Goal: Information Seeking & Learning: Learn about a topic

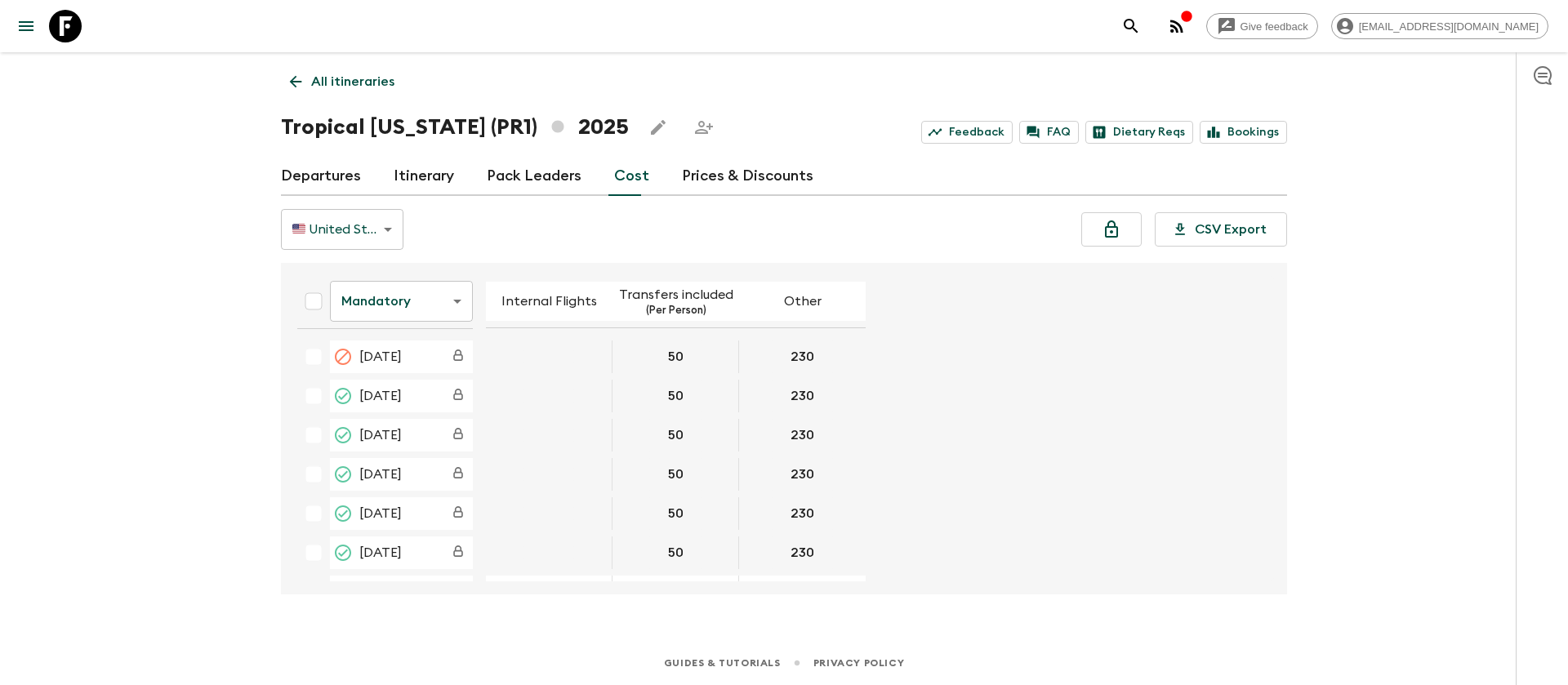
scroll to position [122, 0]
click at [59, 31] on icon at bounding box center [65, 26] width 33 height 33
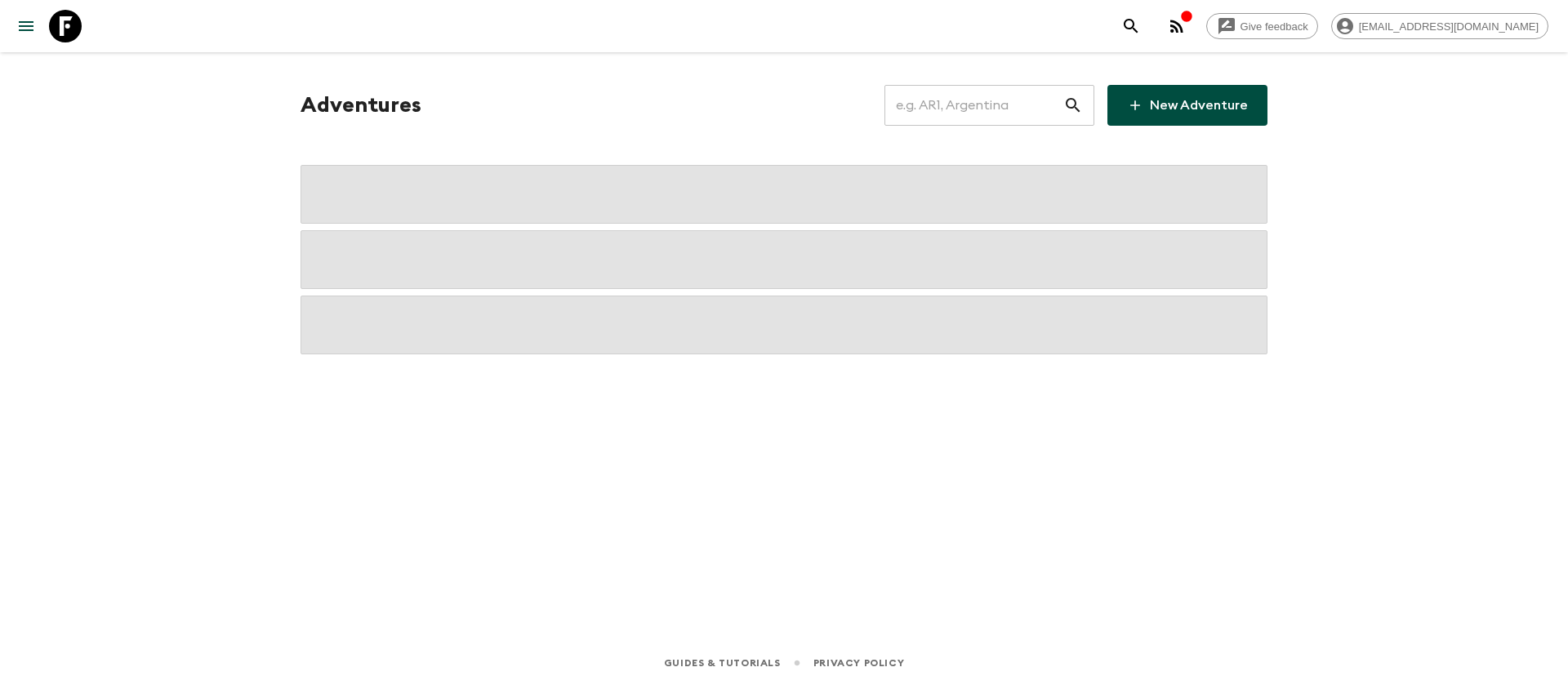
click at [972, 113] on input "text" at bounding box center [973, 105] width 179 height 45
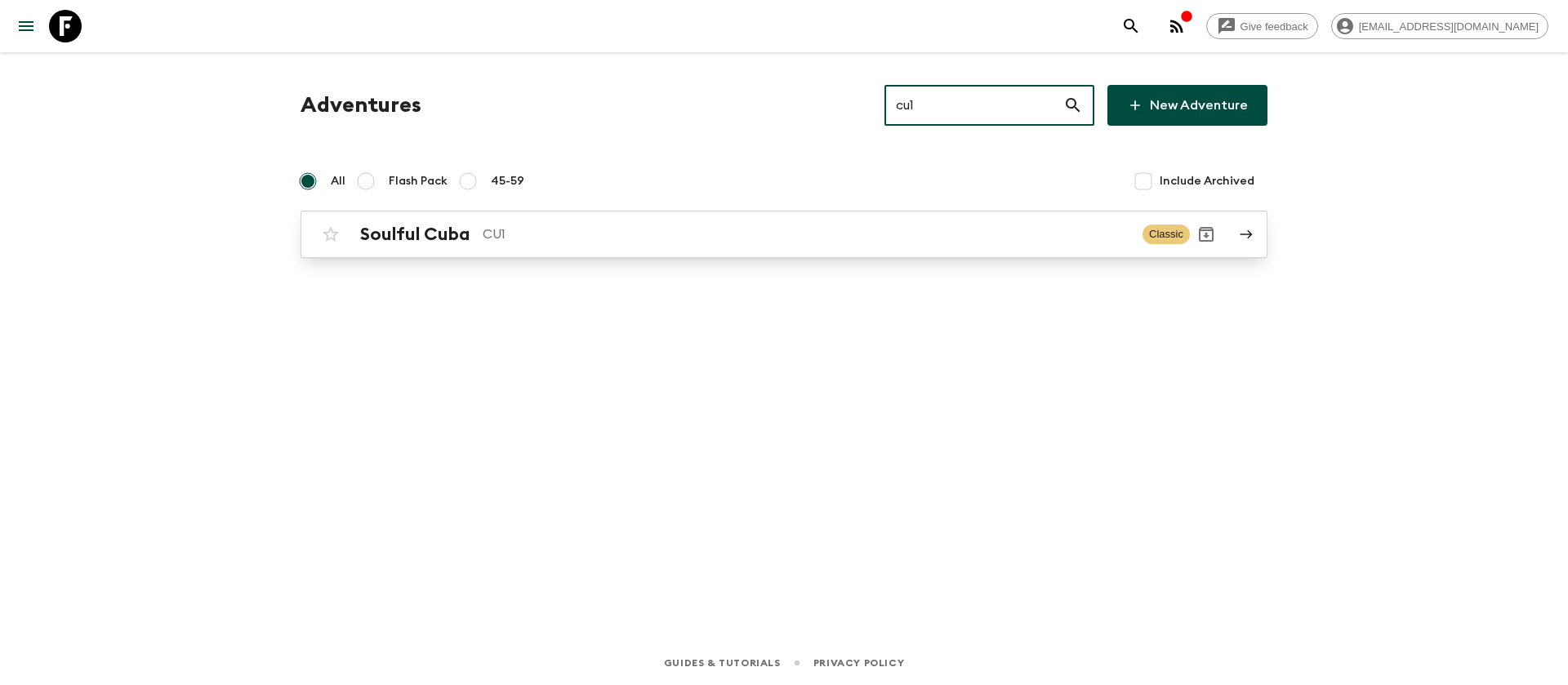
type input "cu1"
click at [442, 232] on h2 "Soulful Cuba" at bounding box center [415, 234] width 110 height 21
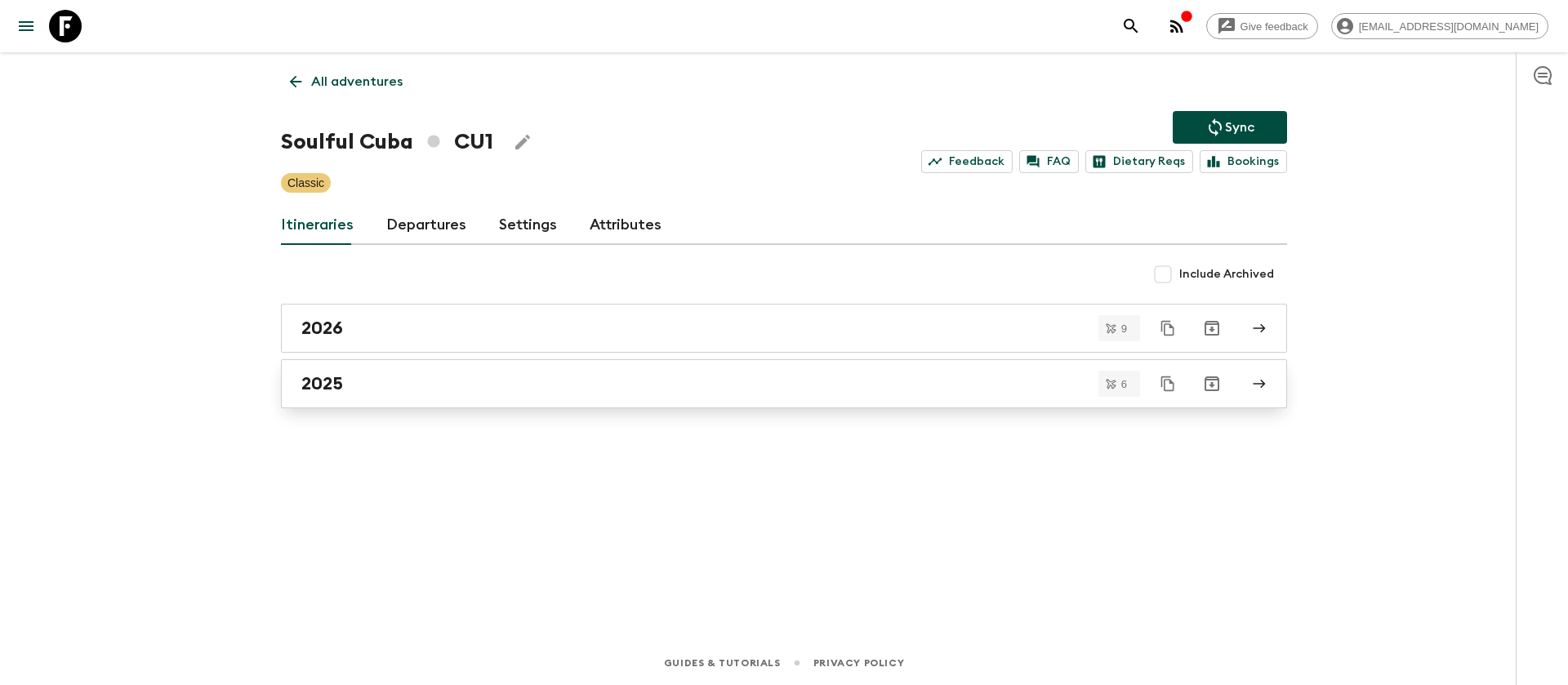
click at [332, 383] on h2 "2025" at bounding box center [322, 383] width 41 height 21
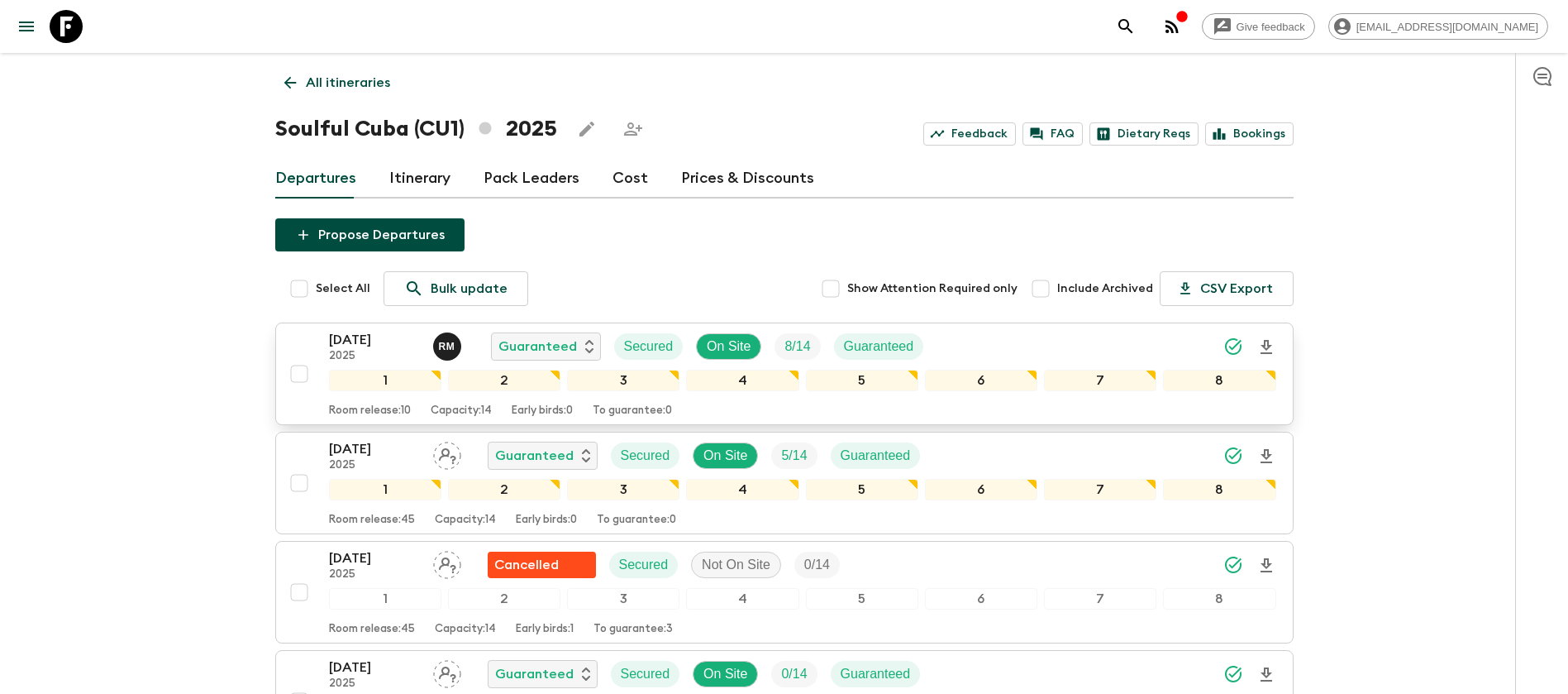
click at [391, 334] on p "[DATE]" at bounding box center [375, 340] width 91 height 20
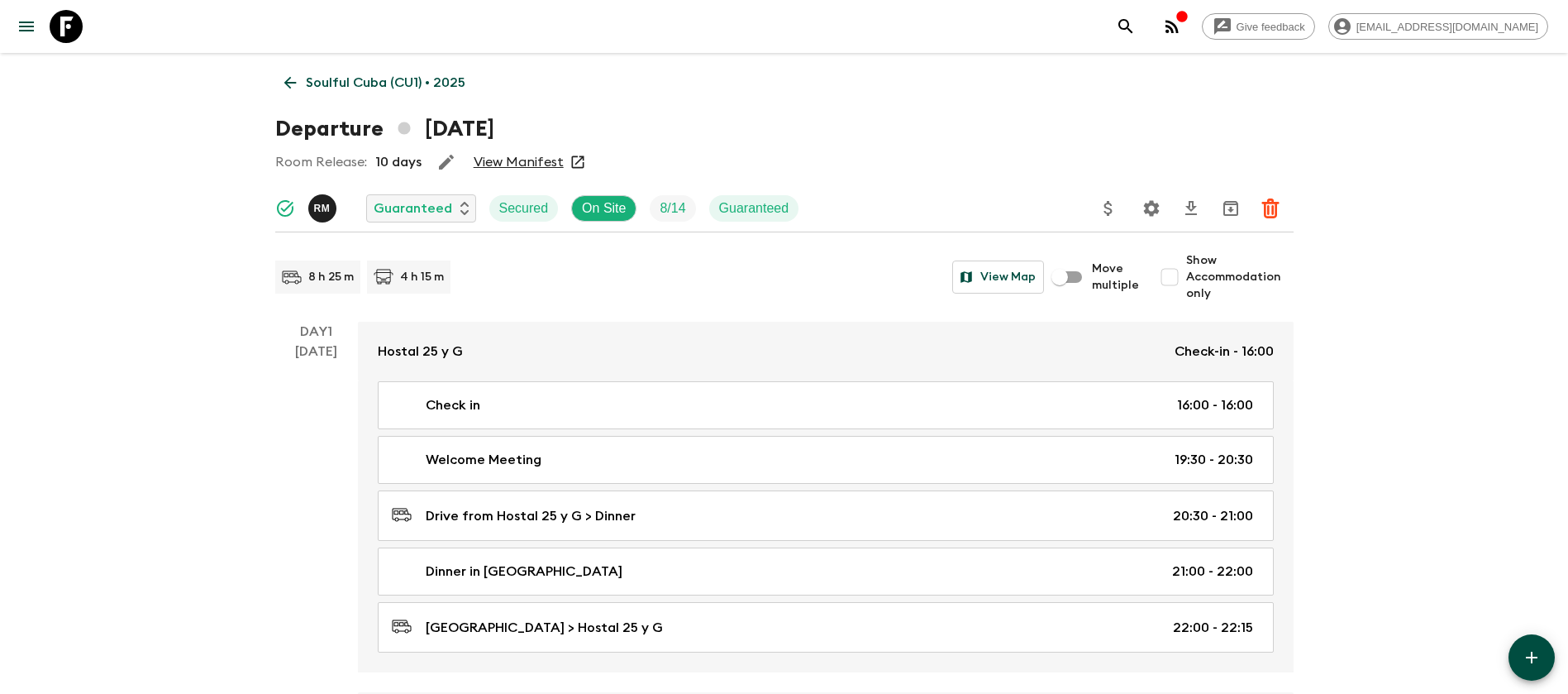
click at [557, 166] on link "View Manifest" at bounding box center [519, 161] width 90 height 16
click at [288, 79] on icon at bounding box center [289, 83] width 13 height 13
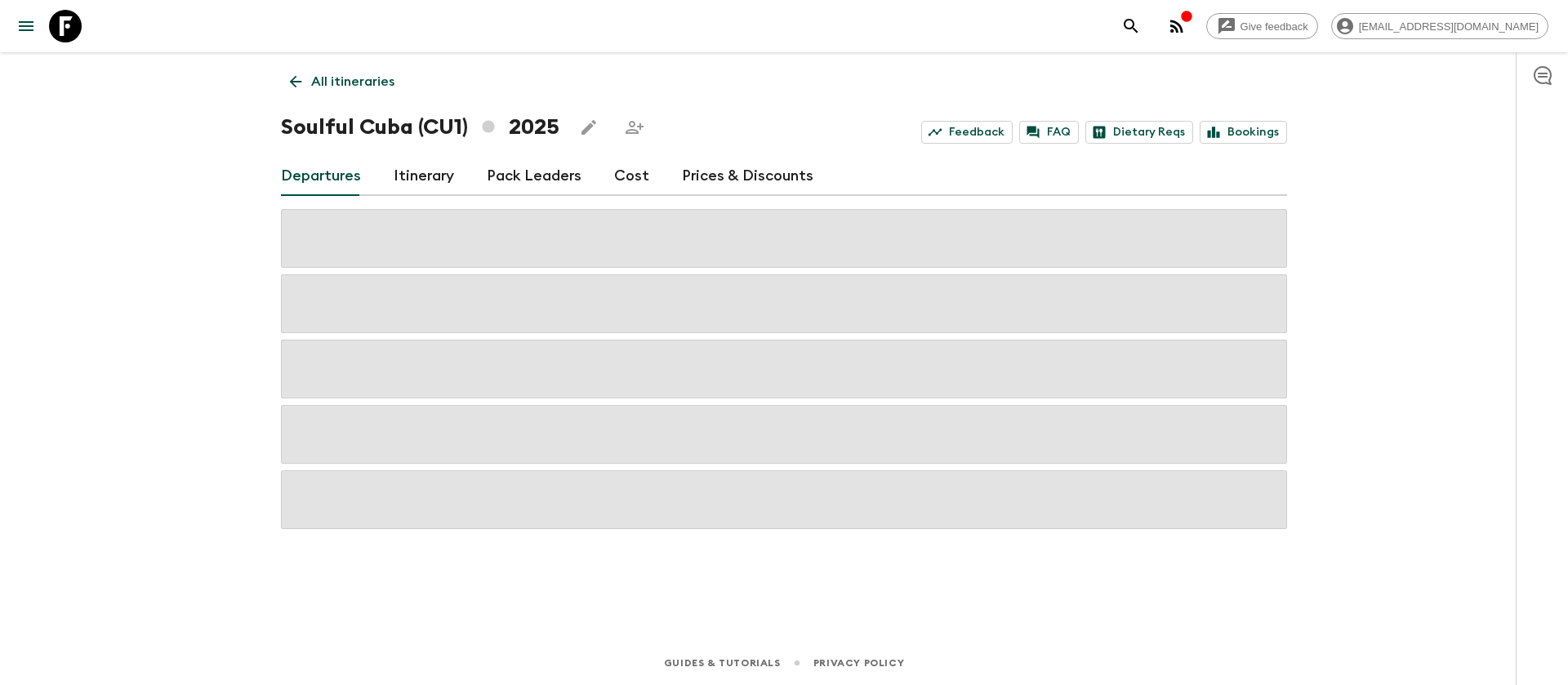
click at [629, 177] on link "Cost" at bounding box center [632, 176] width 35 height 40
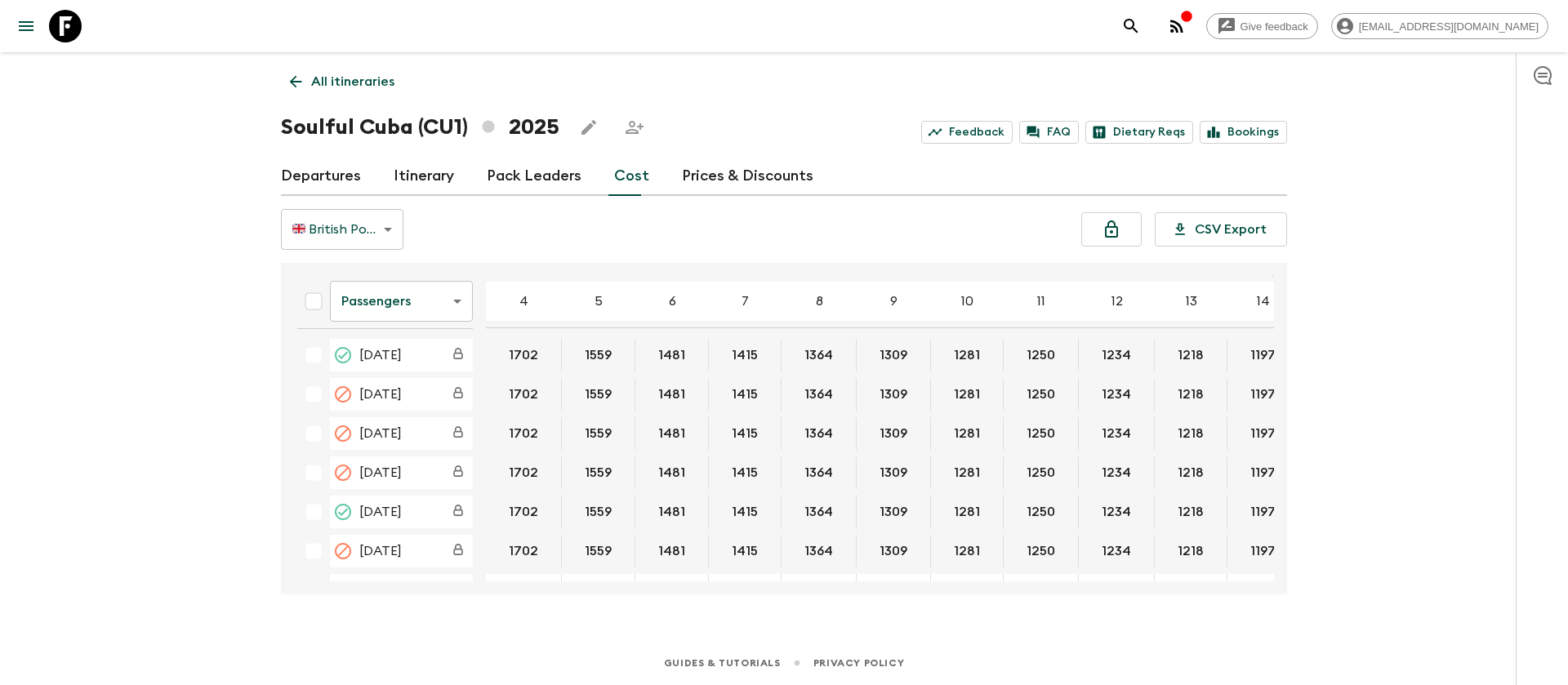
scroll to position [245, 0]
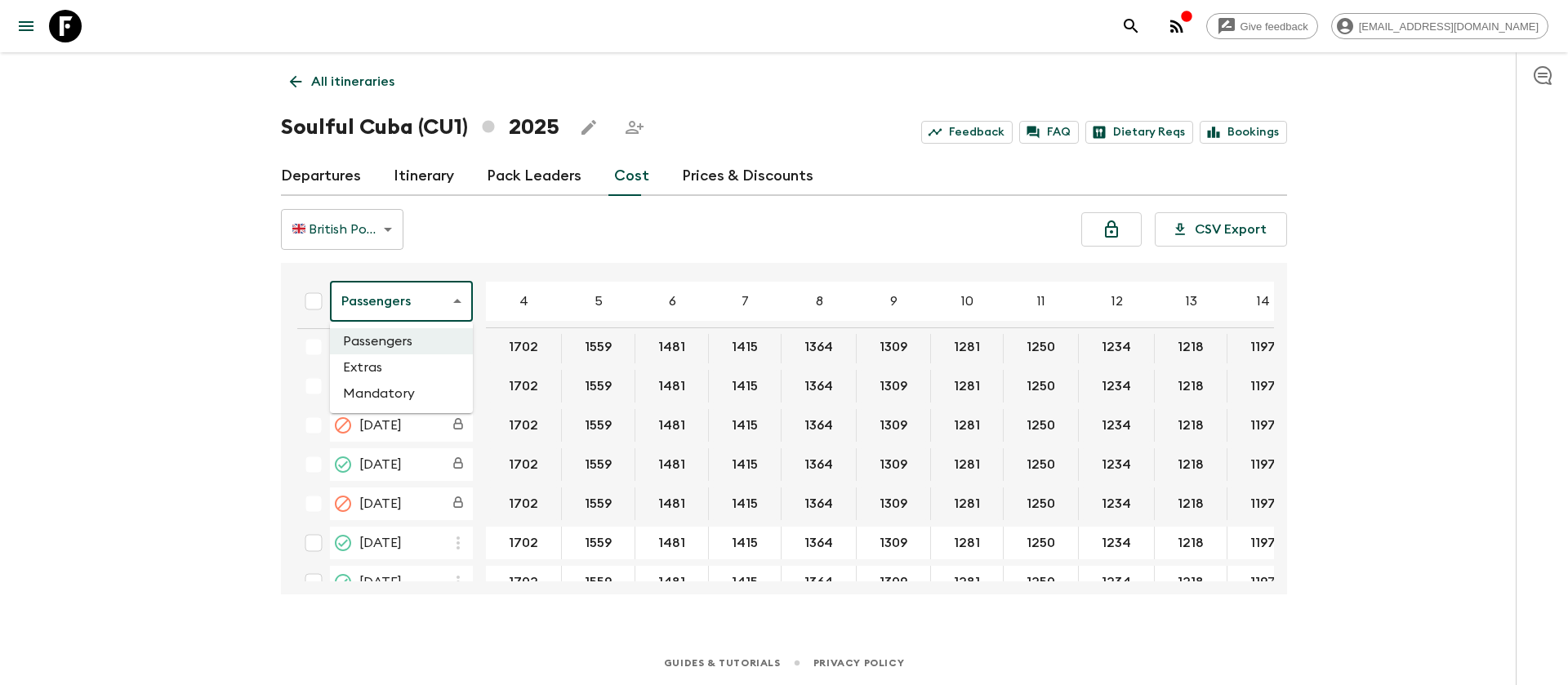
click at [456, 298] on body "Give feedback [EMAIL_ADDRESS][DOMAIN_NAME] All itineraries Soulful [GEOGRAPHIC_…" at bounding box center [784, 342] width 1568 height 685
click at [427, 369] on li "Extras" at bounding box center [402, 367] width 143 height 26
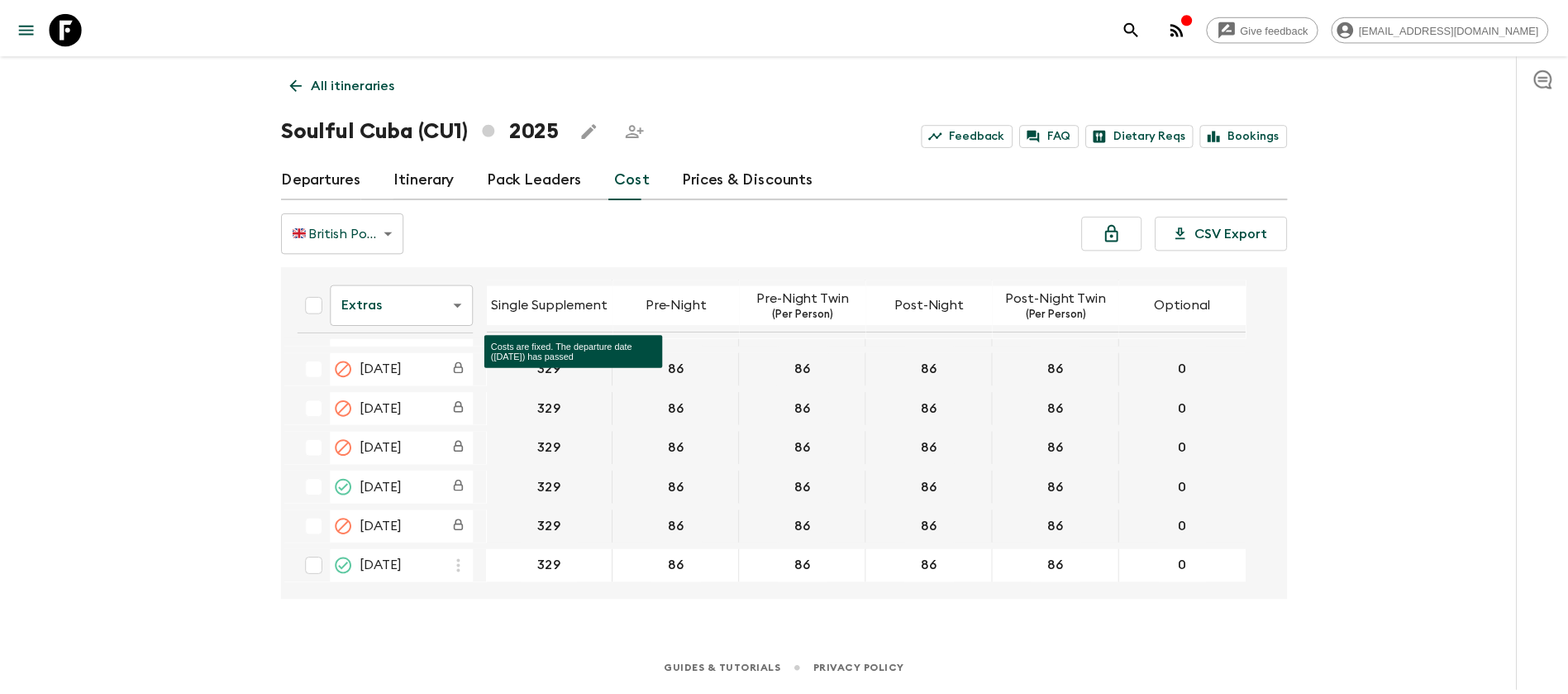
scroll to position [248, 0]
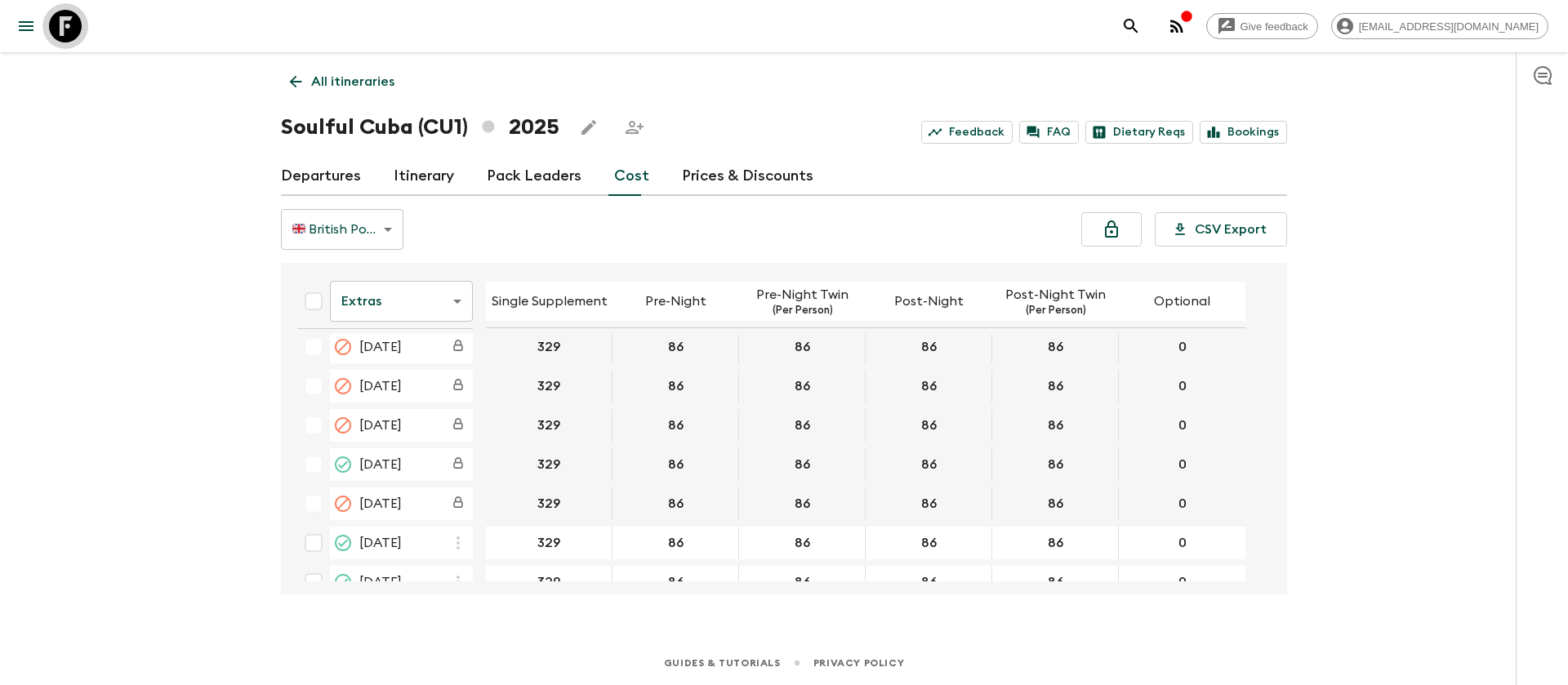
click at [72, 25] on icon at bounding box center [65, 26] width 33 height 33
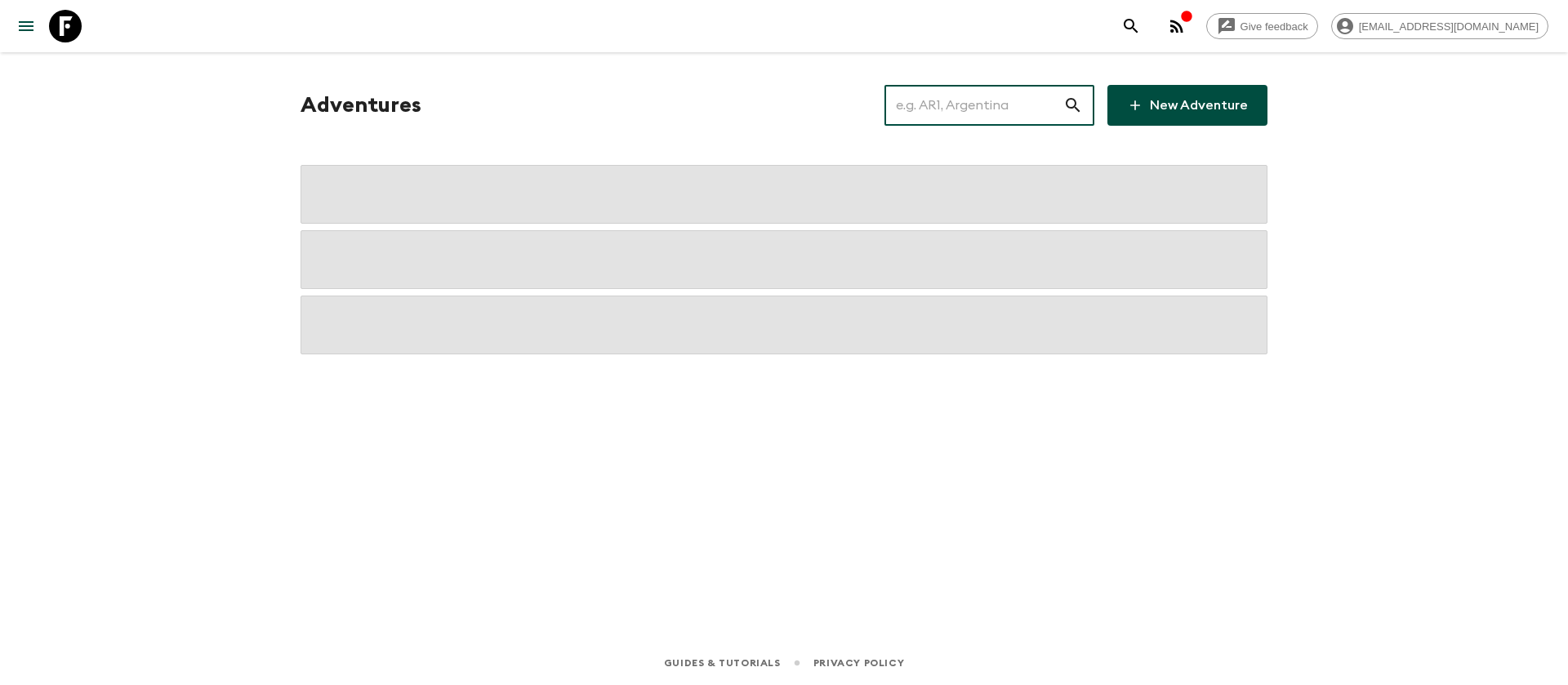
drag, startPoint x: 984, startPoint y: 99, endPoint x: 984, endPoint y: 109, distance: 10.0
click at [984, 102] on input "text" at bounding box center [973, 105] width 179 height 45
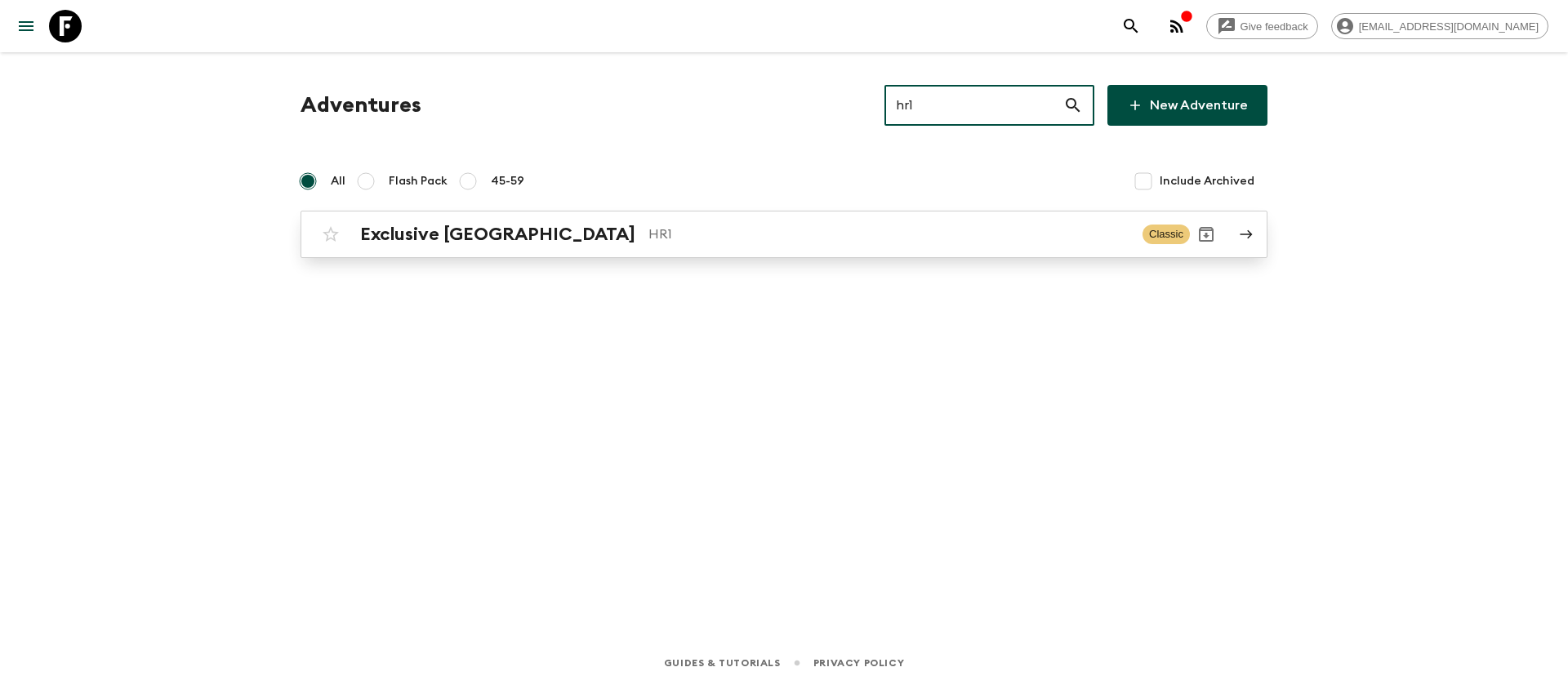
type input "hr1"
click at [462, 247] on div "Exclusive Croatia HR1 Classic" at bounding box center [752, 234] width 875 height 33
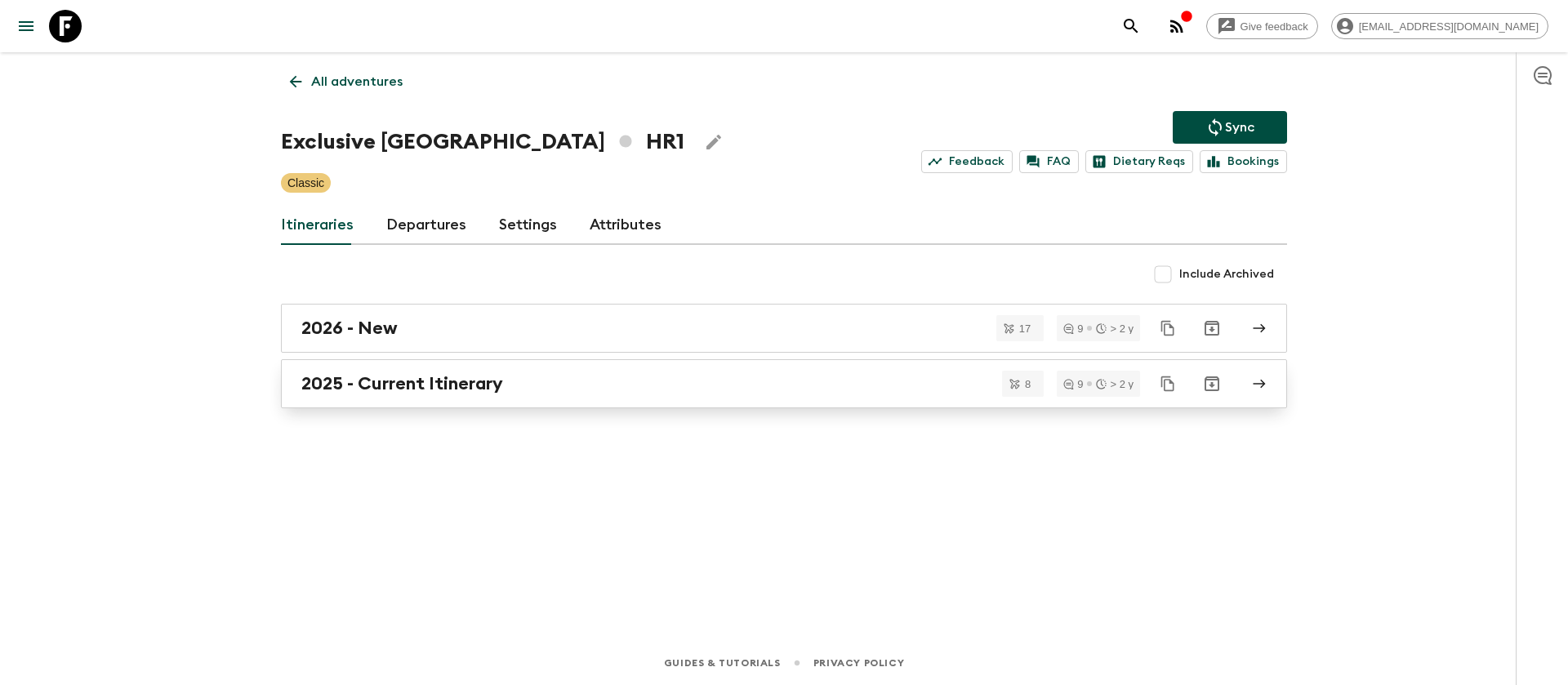
click at [516, 383] on div "2025 - Current Itinerary" at bounding box center [768, 383] width 934 height 21
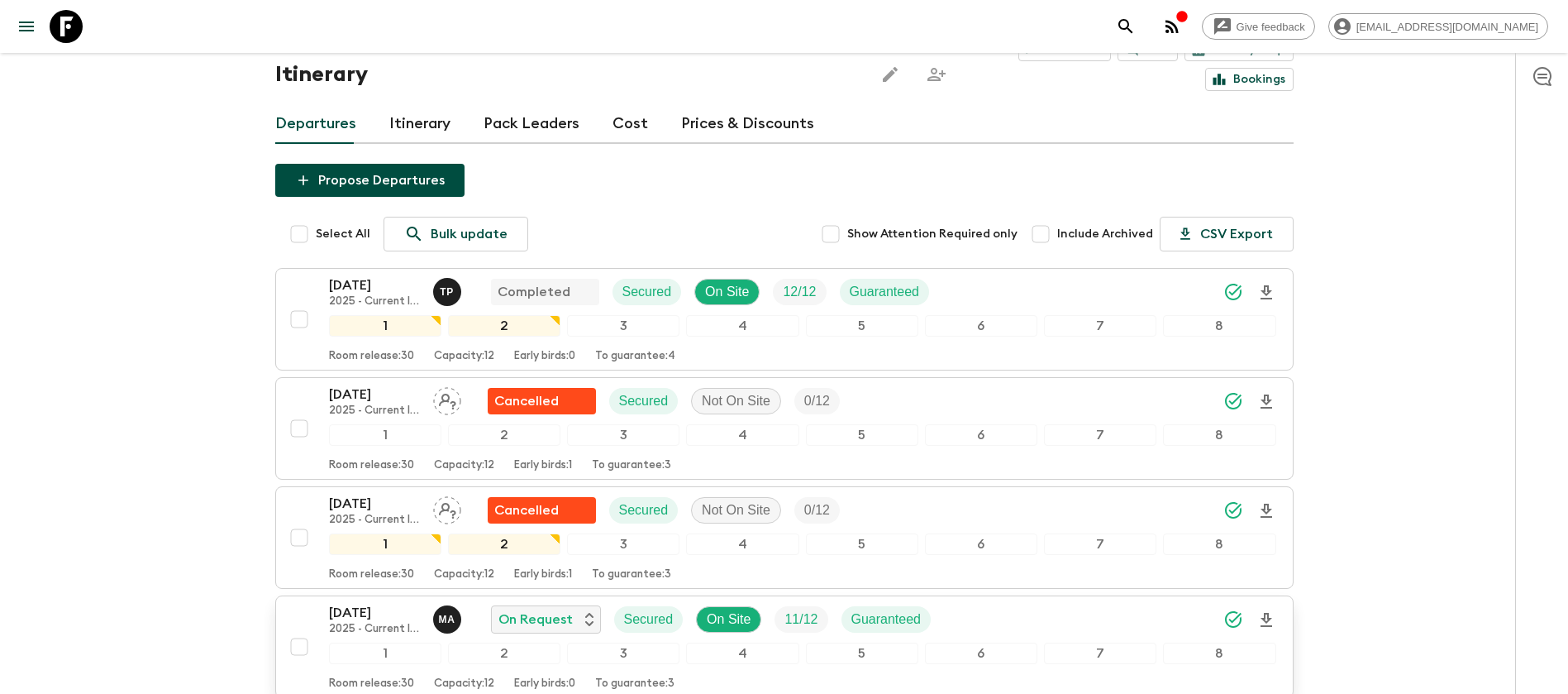
scroll to position [124, 0]
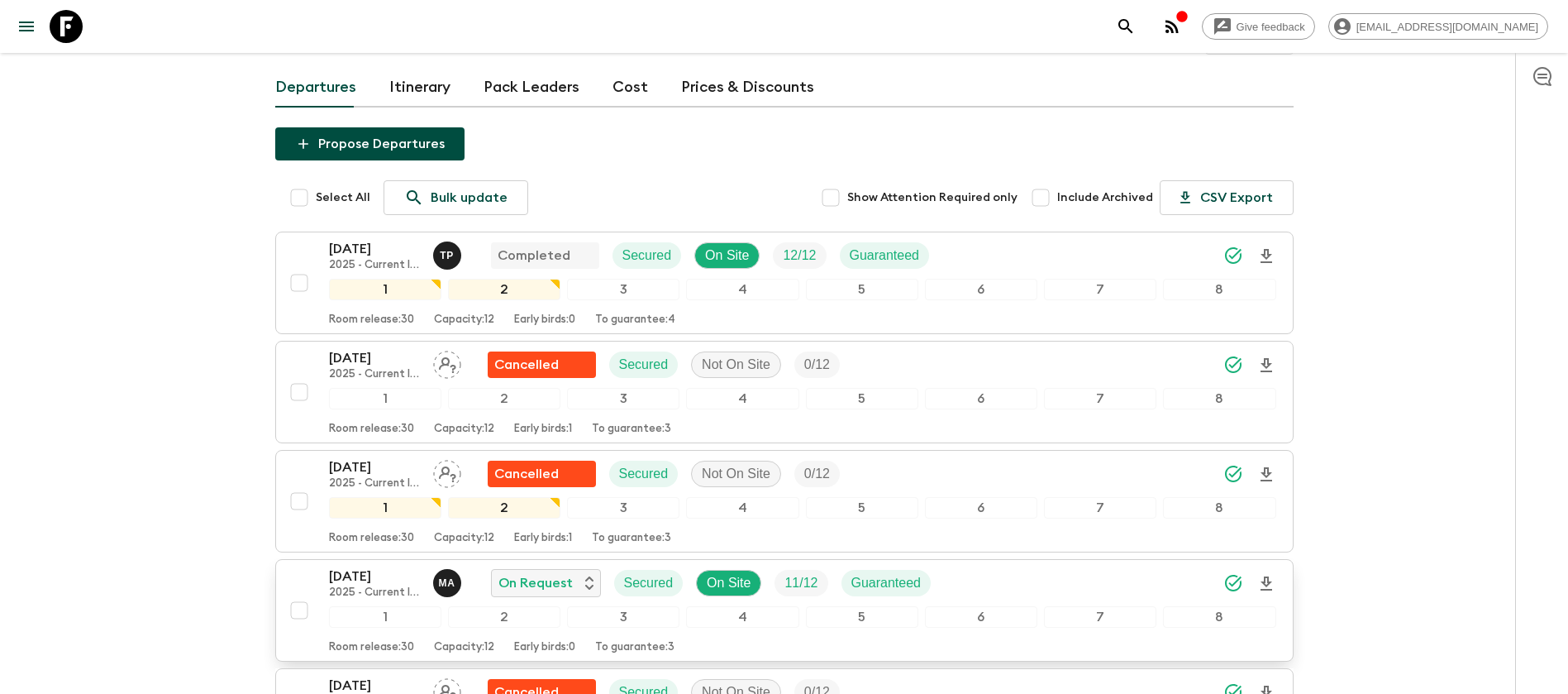
click at [341, 567] on p "[DATE]" at bounding box center [375, 576] width 91 height 20
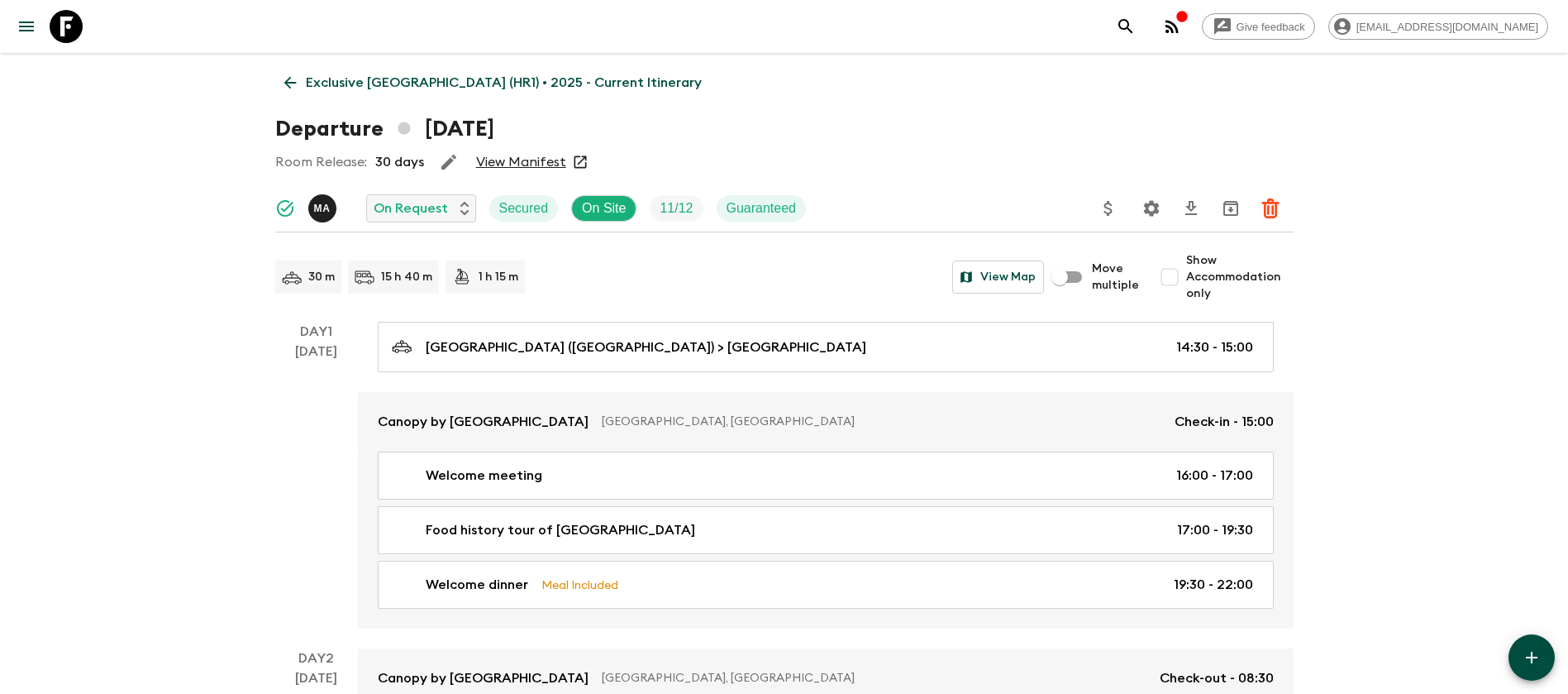
click at [542, 159] on link "View Manifest" at bounding box center [521, 161] width 90 height 16
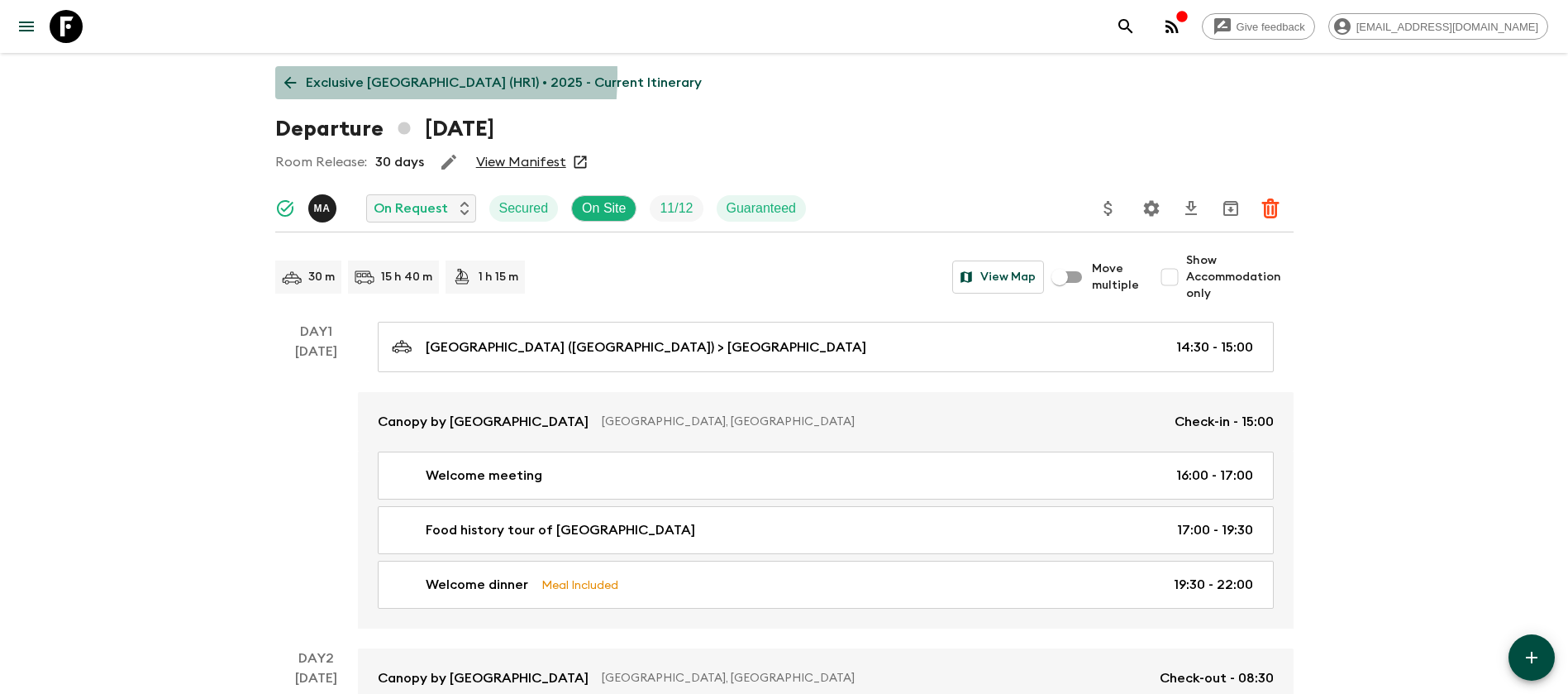
click at [296, 74] on icon at bounding box center [289, 82] width 18 height 18
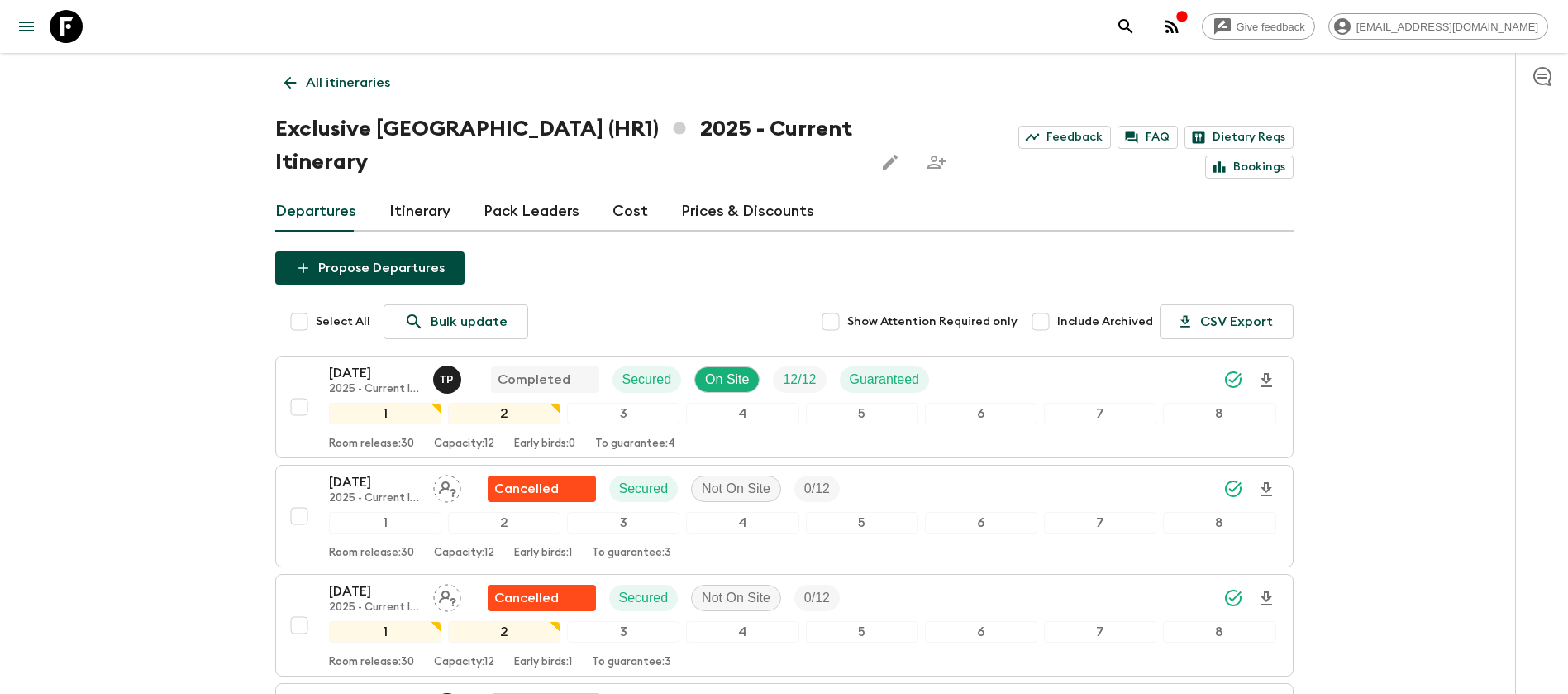
click at [641, 192] on div "Departures Itinerary Pack Leaders Cost Prices & Discounts" at bounding box center [785, 212] width 1019 height 40
click at [634, 192] on link "Cost" at bounding box center [630, 212] width 36 height 40
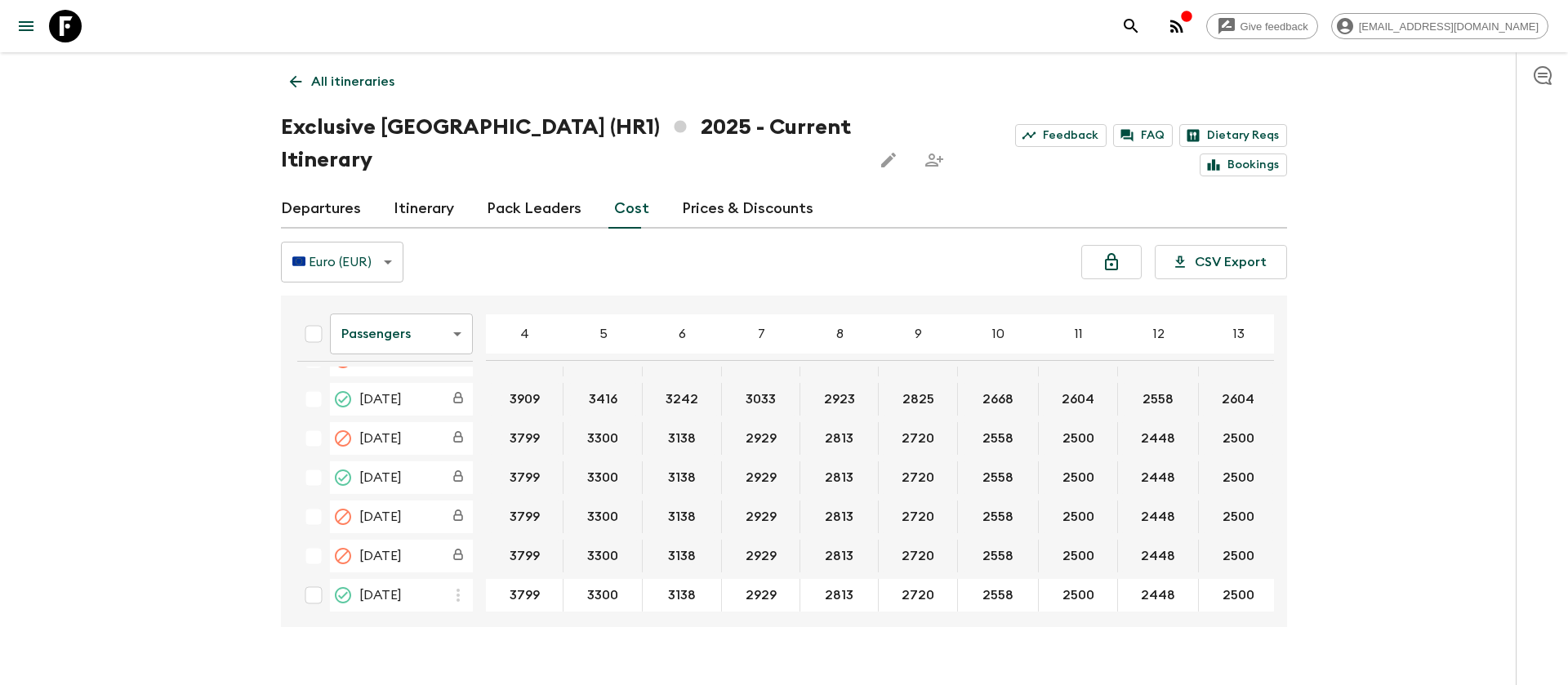
scroll to position [858, 0]
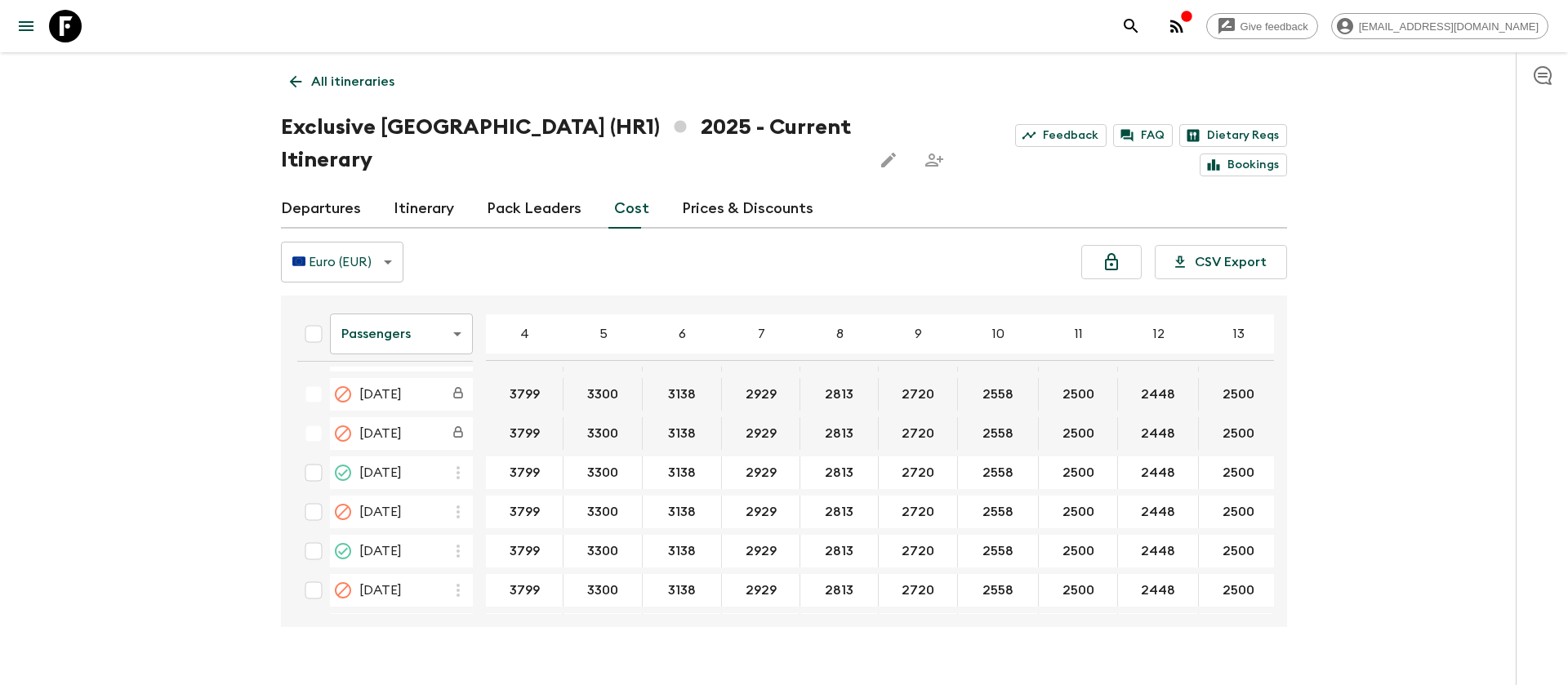
click at [425, 301] on body "Give feedback [EMAIL_ADDRESS][DOMAIN_NAME] All itineraries Exclusive [GEOGRAPHI…" at bounding box center [784, 358] width 1568 height 717
click at [428, 362] on li "Extras" at bounding box center [402, 367] width 143 height 26
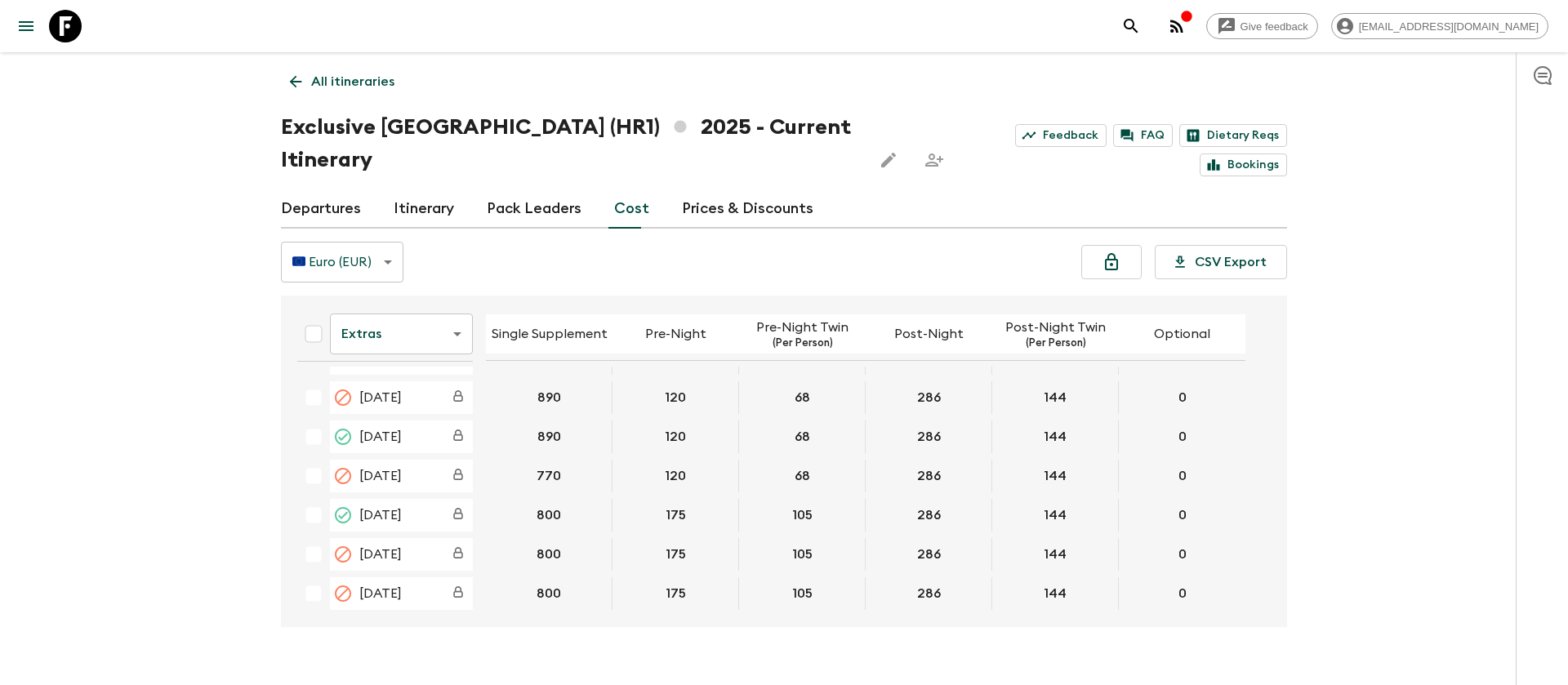
scroll to position [735, 0]
click at [57, 16] on icon at bounding box center [65, 26] width 33 height 33
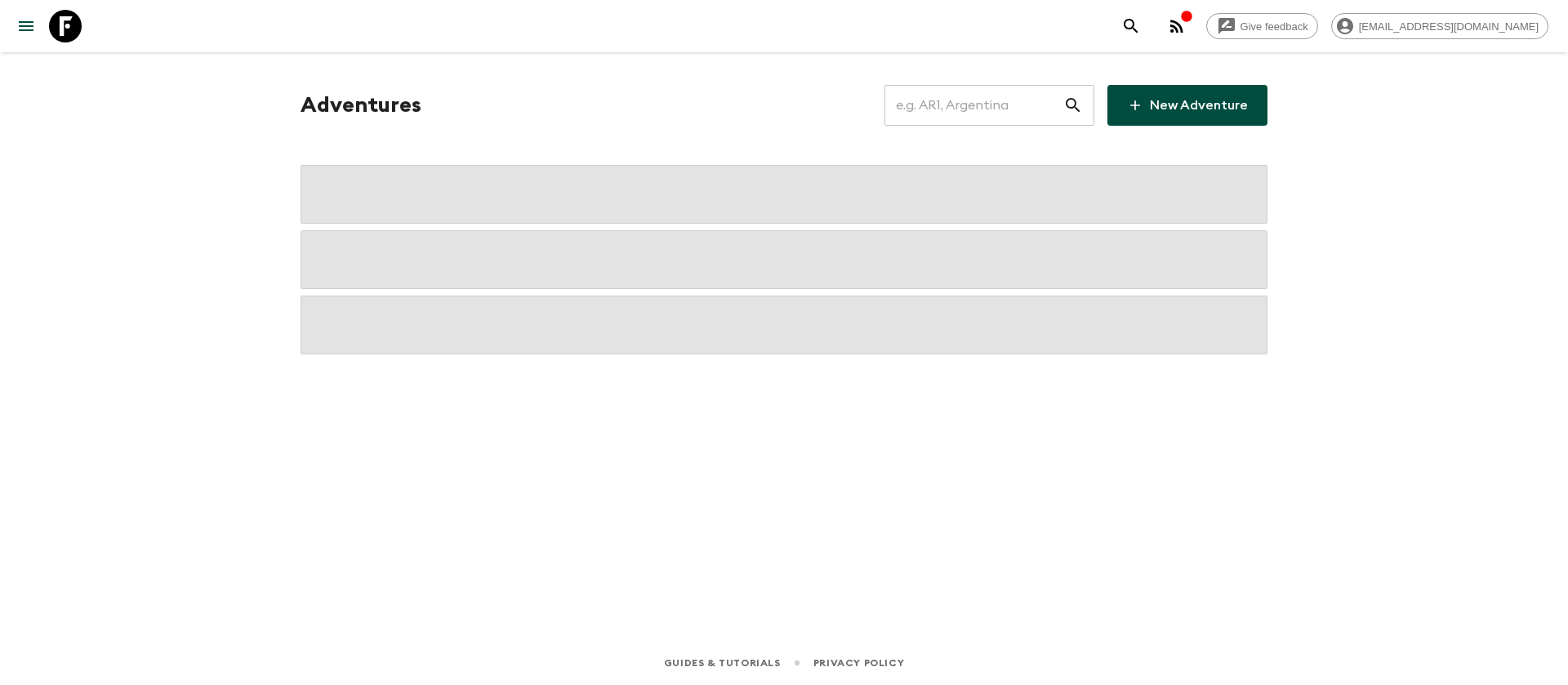
click at [968, 115] on input "text" at bounding box center [973, 105] width 179 height 45
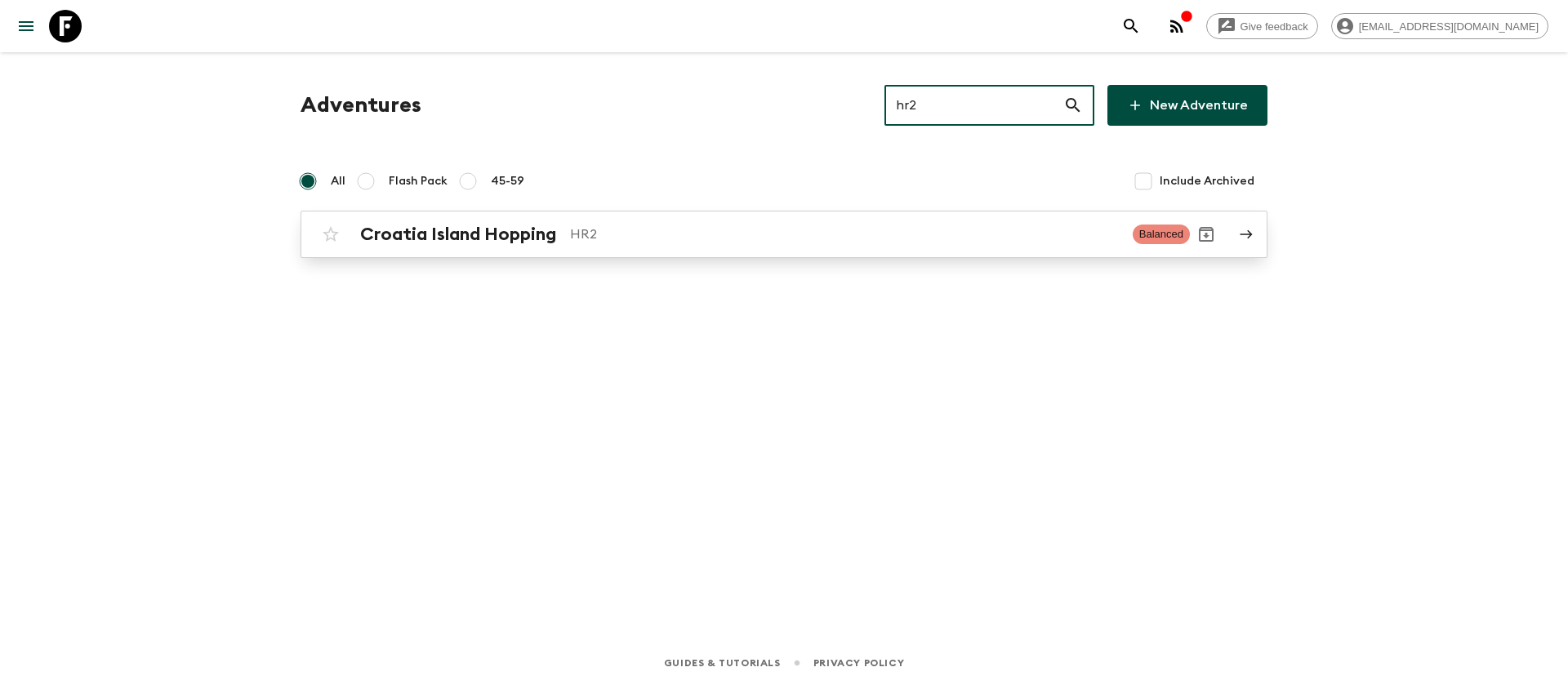
type input "hr2"
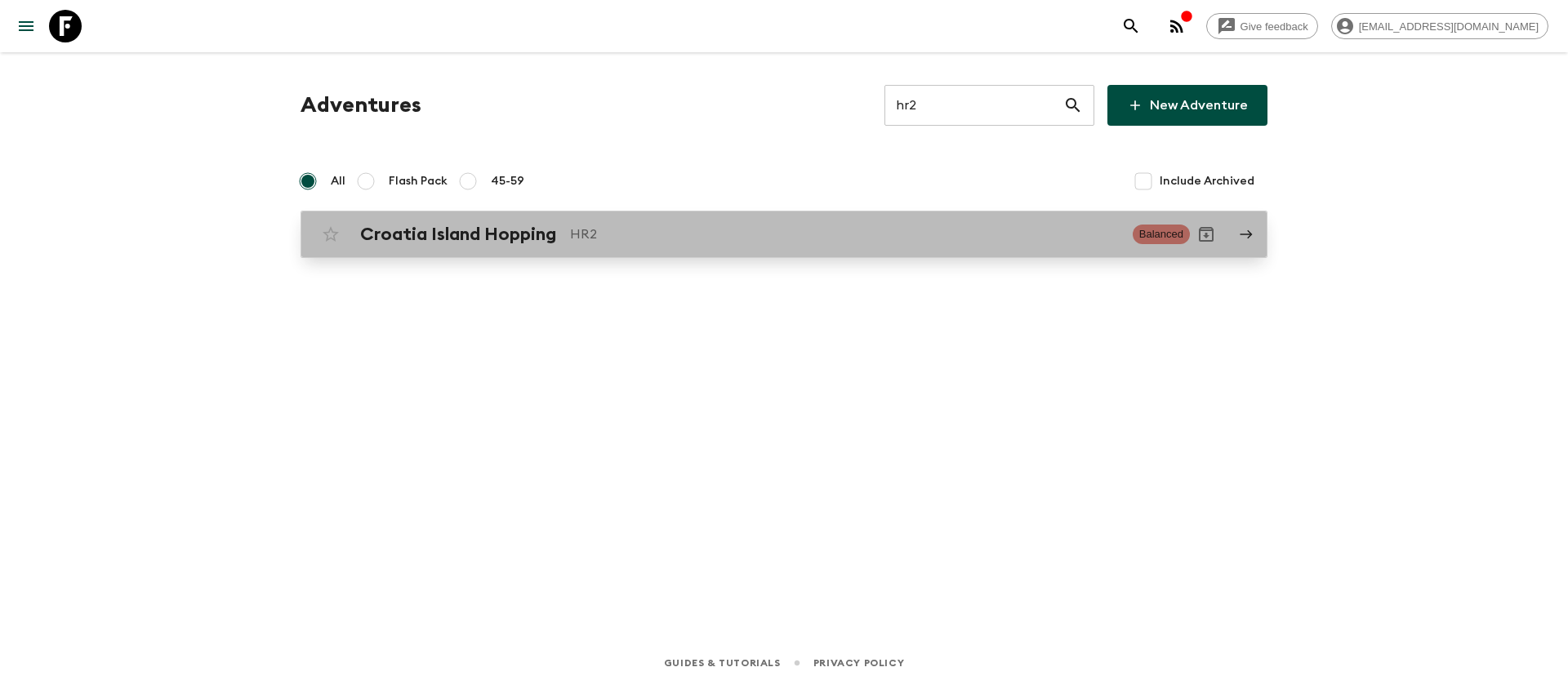
click at [601, 221] on div "Croatia Island Hopping HR2 Balanced" at bounding box center [752, 234] width 875 height 33
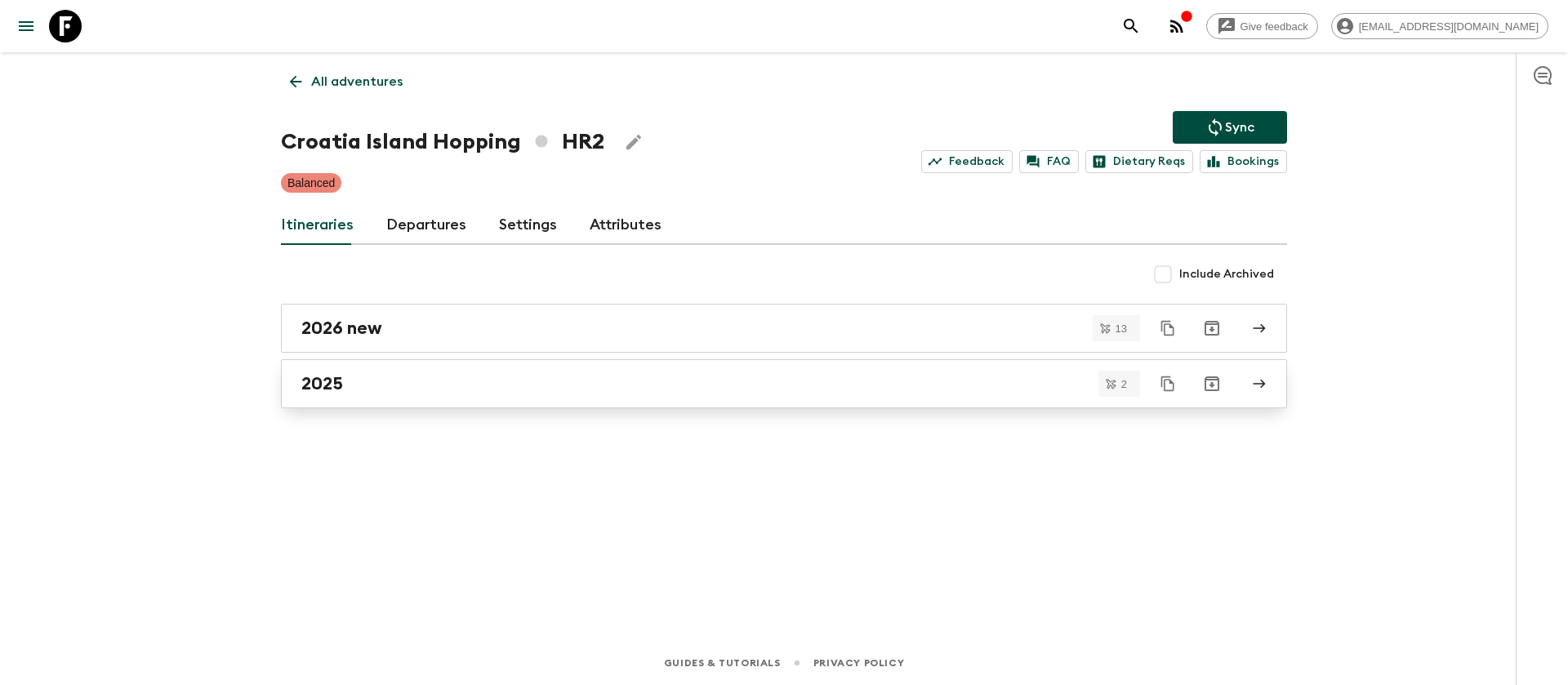
click at [313, 381] on h2 "2025" at bounding box center [322, 383] width 41 height 21
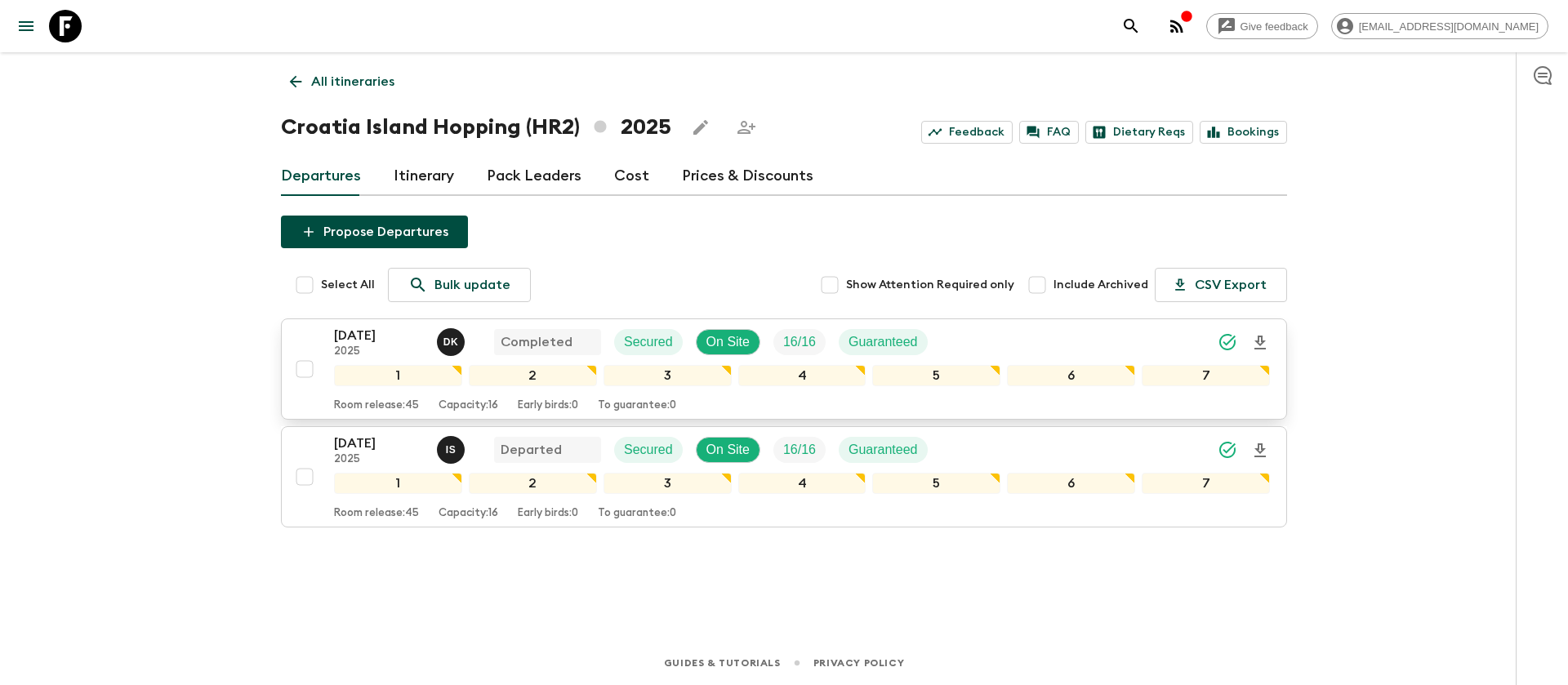
click at [367, 340] on p "[DATE]" at bounding box center [378, 335] width 90 height 19
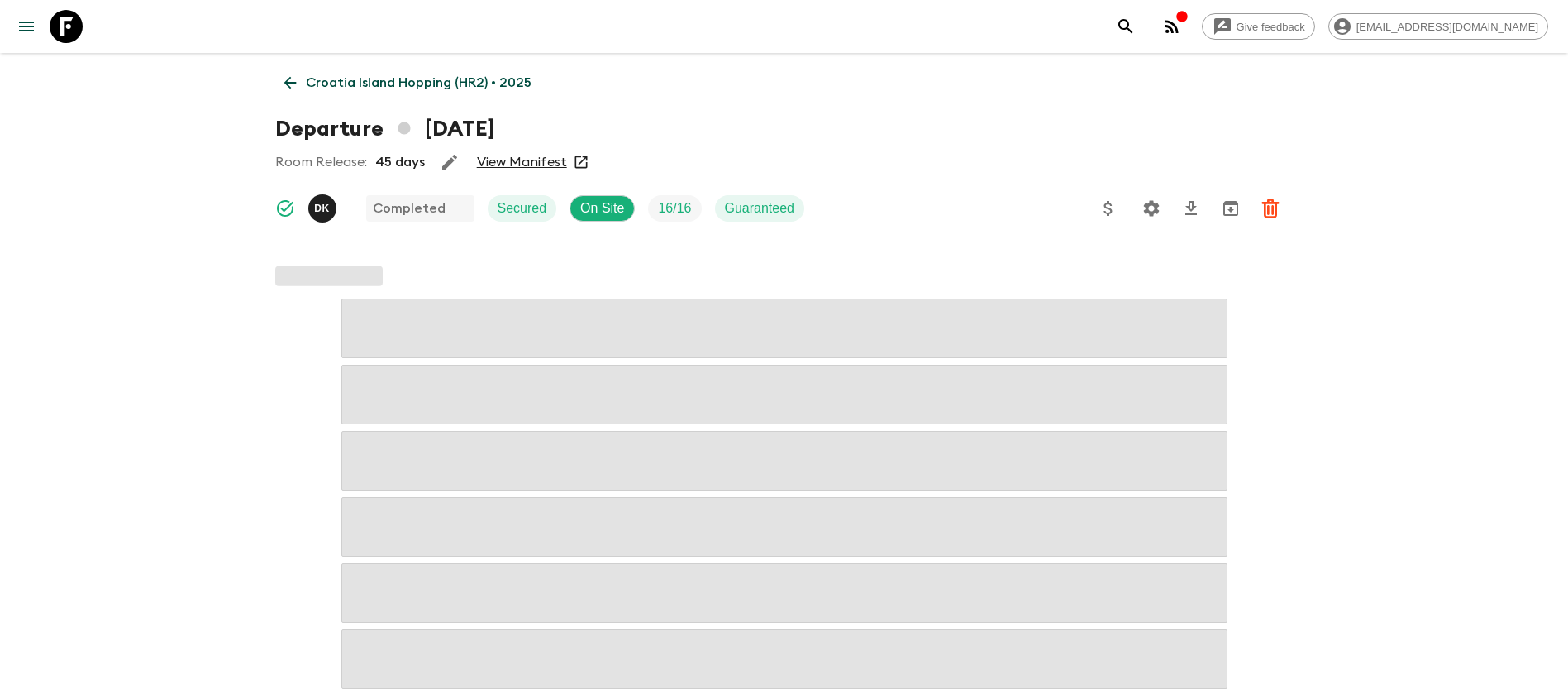
click at [552, 166] on link "View Manifest" at bounding box center [522, 161] width 90 height 16
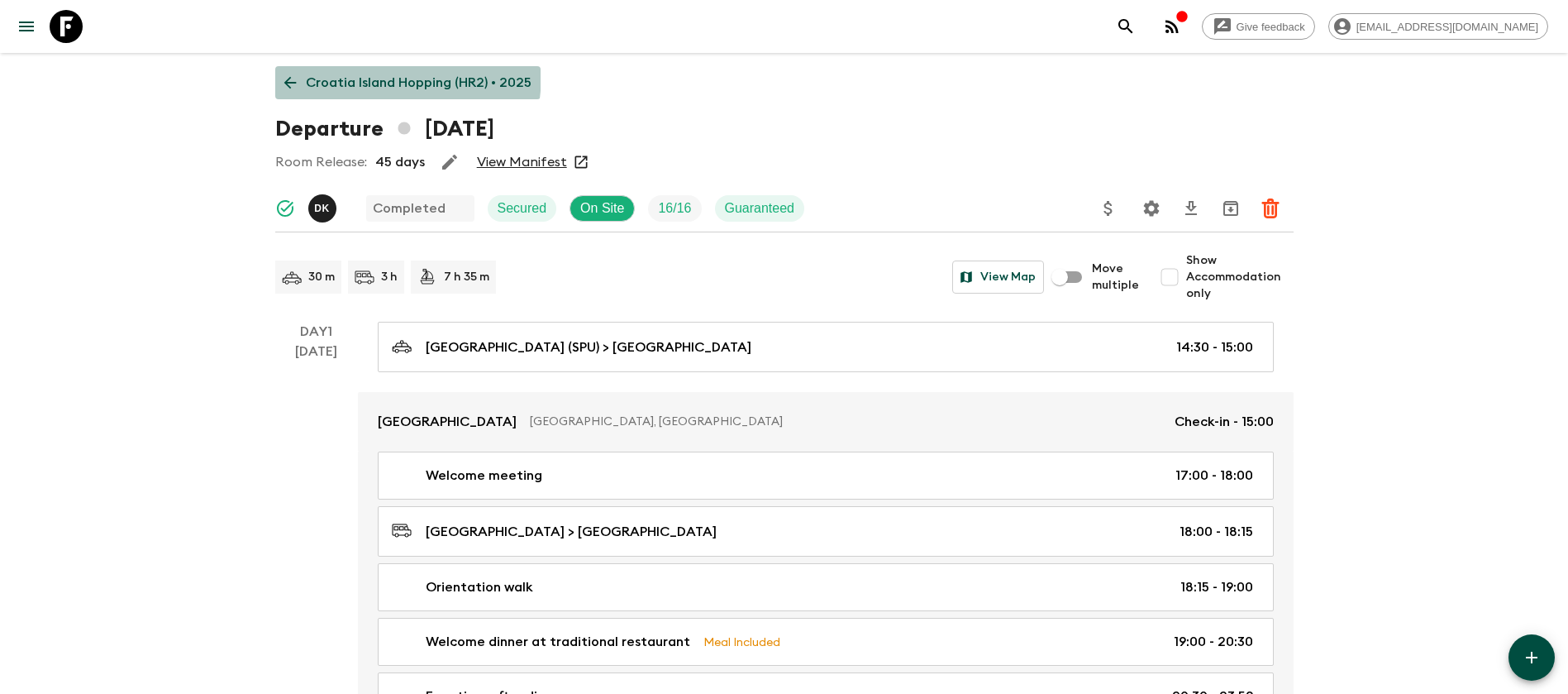
click at [291, 70] on link "Croatia Island Hopping (HR2) • 2025" at bounding box center [408, 83] width 265 height 33
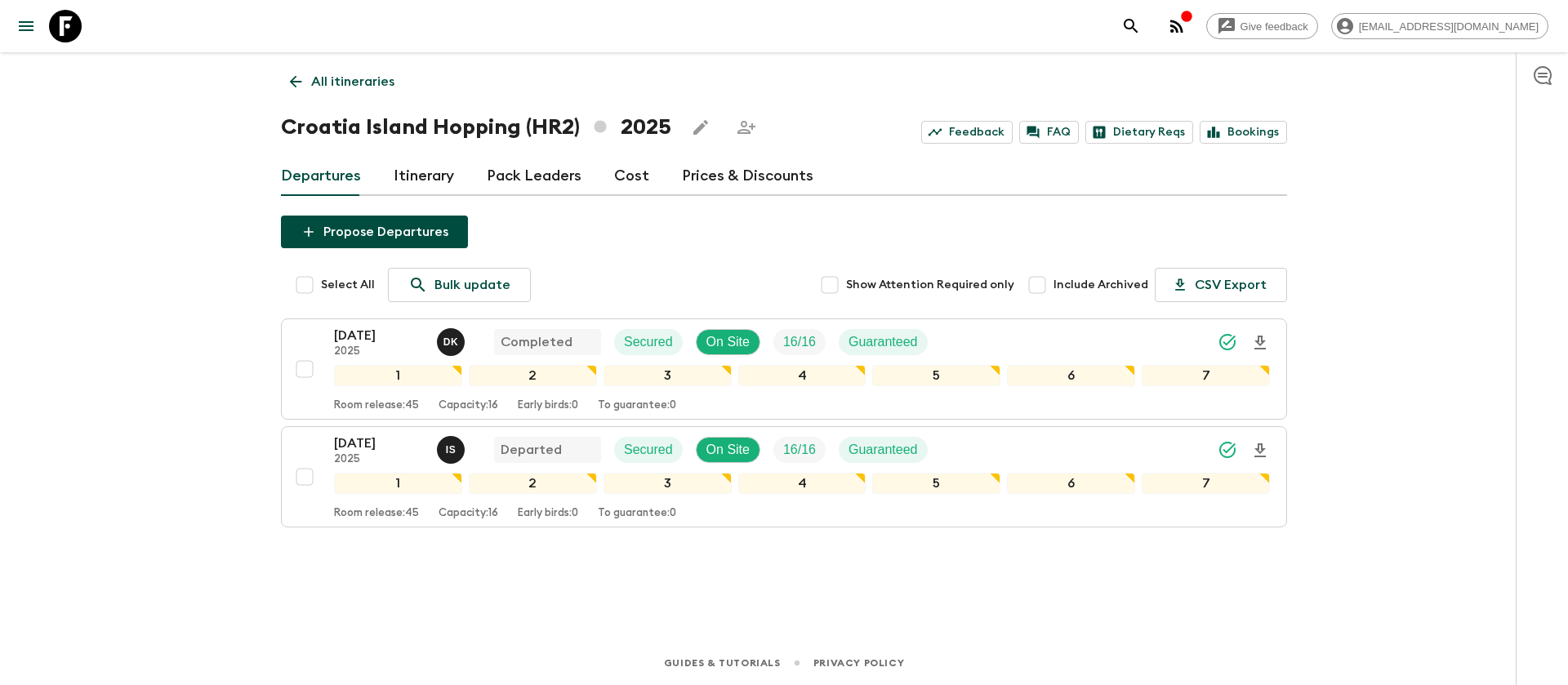
click at [404, 442] on p "[DATE]" at bounding box center [378, 443] width 90 height 19
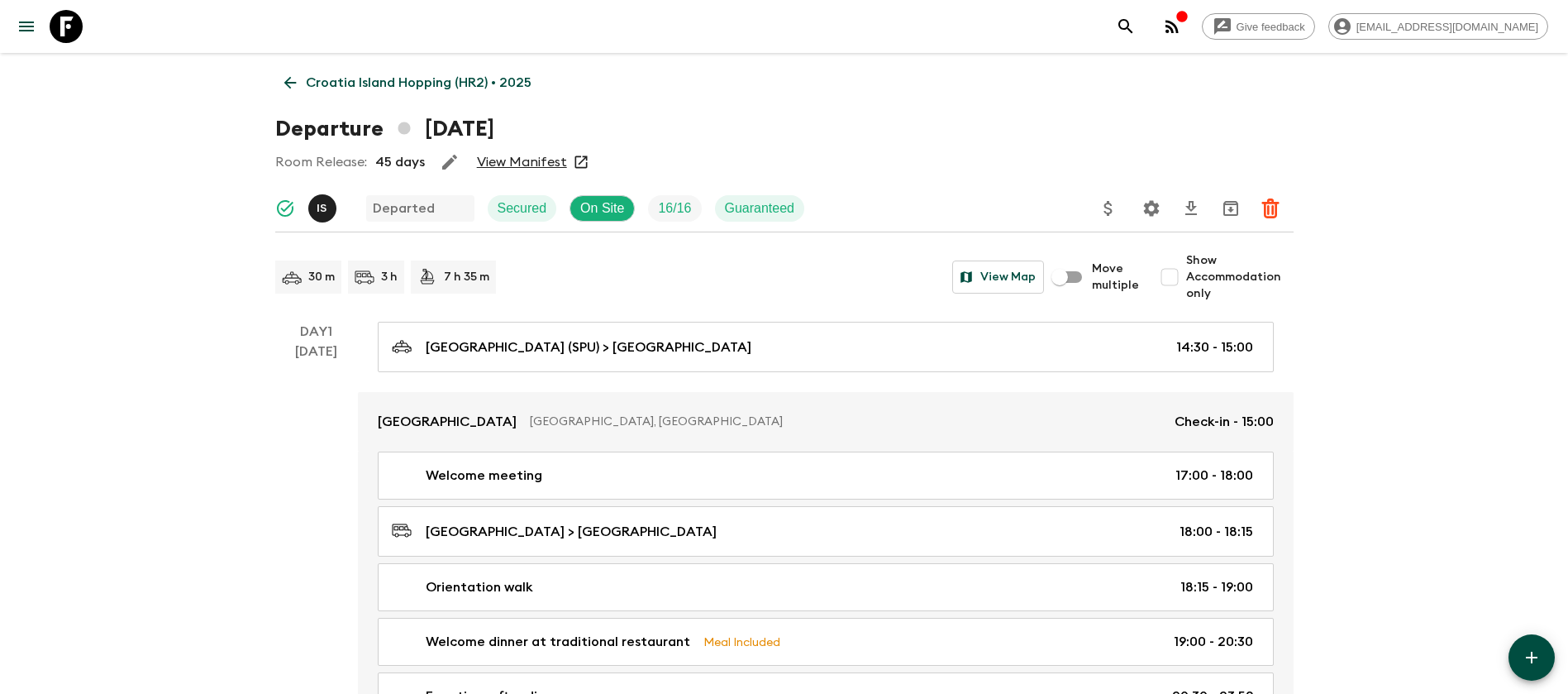
click at [520, 160] on link "View Manifest" at bounding box center [522, 161] width 90 height 16
click at [301, 79] on link "Croatia Island Hopping (HR2) • 2025" at bounding box center [408, 83] width 265 height 33
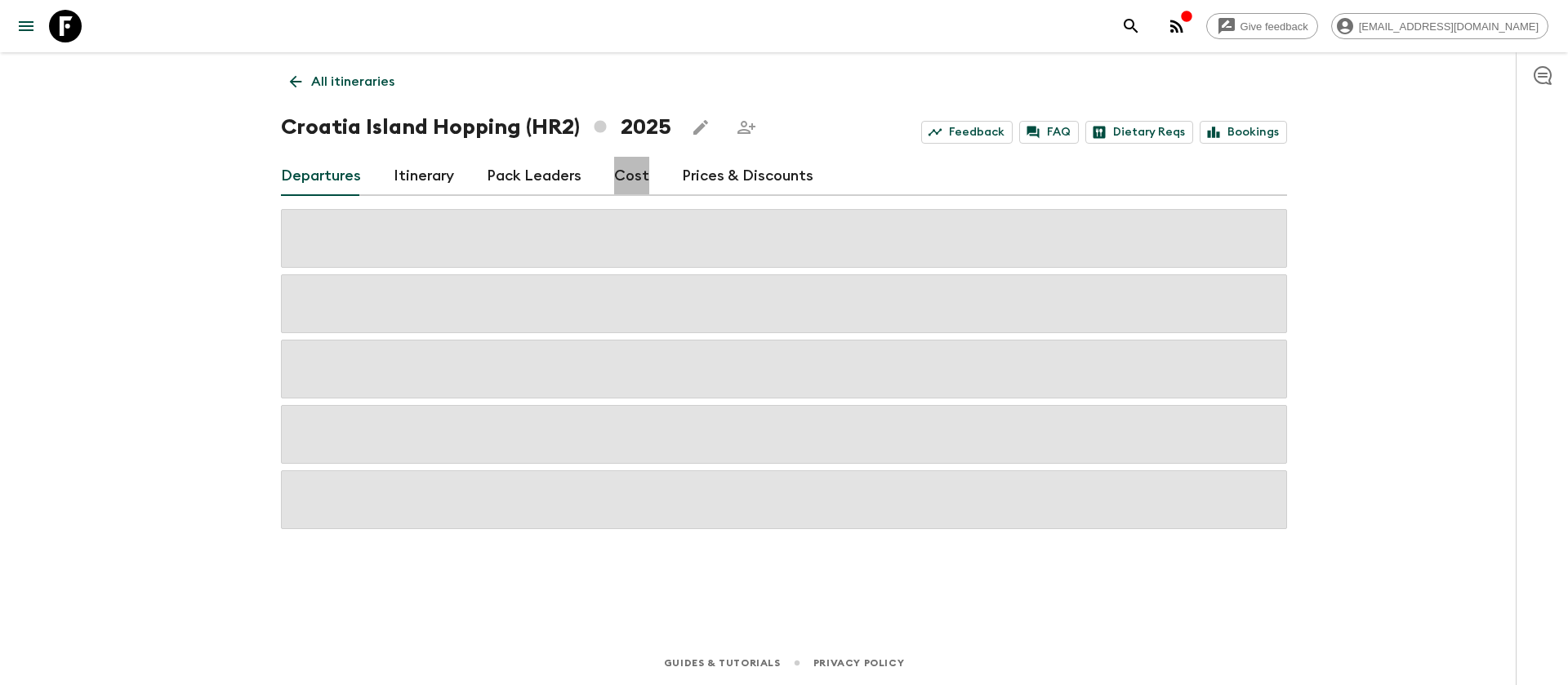
click at [635, 180] on link "Cost" at bounding box center [632, 176] width 35 height 40
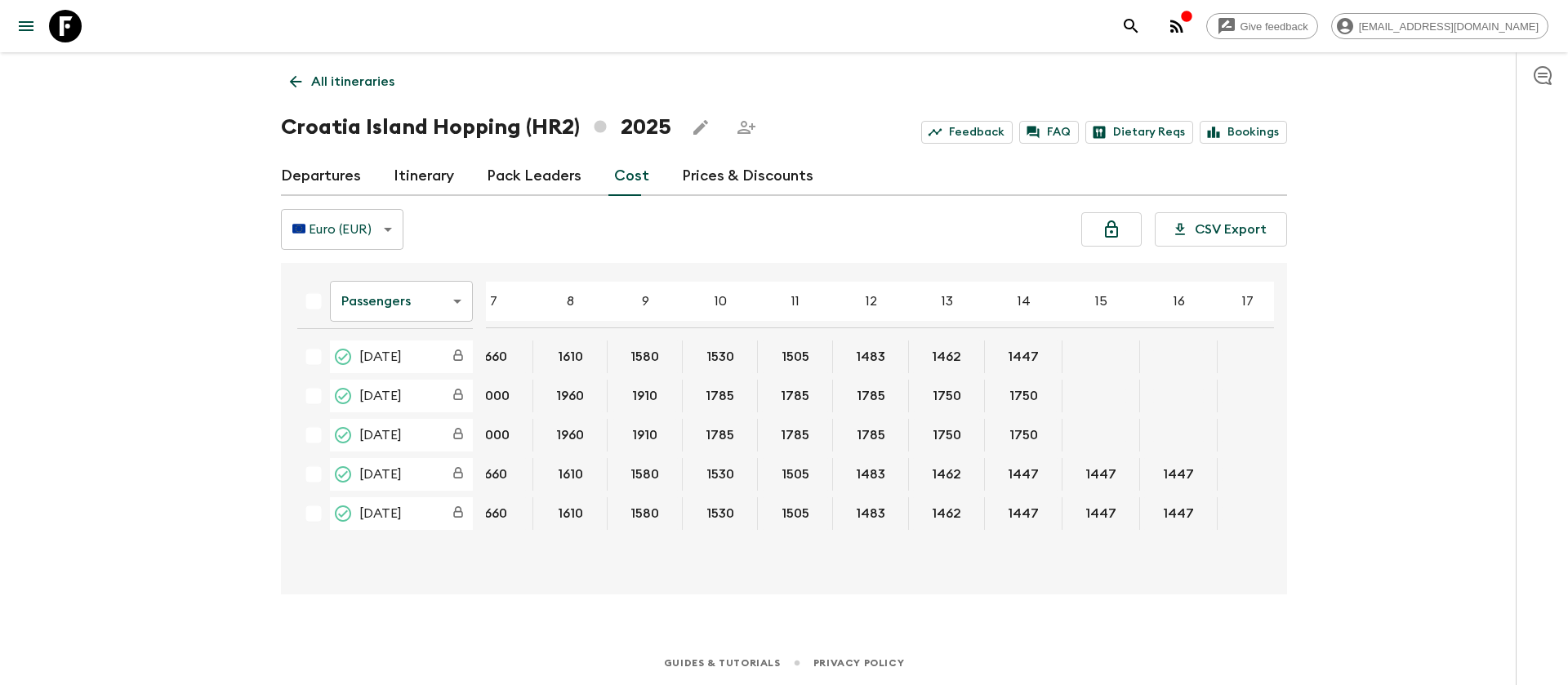
scroll to position [0, 276]
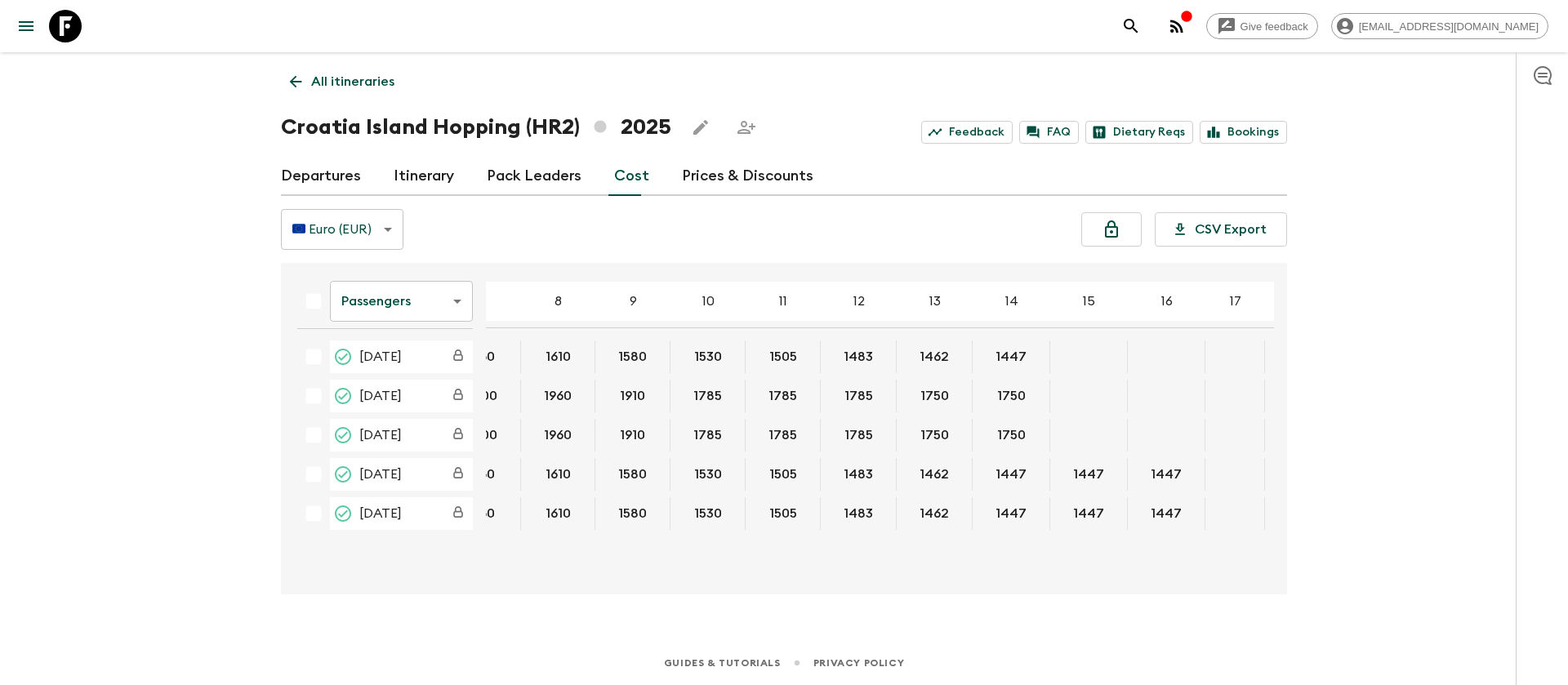
click at [393, 296] on body "Give feedback [EMAIL_ADDRESS][DOMAIN_NAME] All itineraries [GEOGRAPHIC_DATA] Is…" at bounding box center [784, 342] width 1568 height 685
click at [409, 368] on li "Extras" at bounding box center [402, 367] width 143 height 26
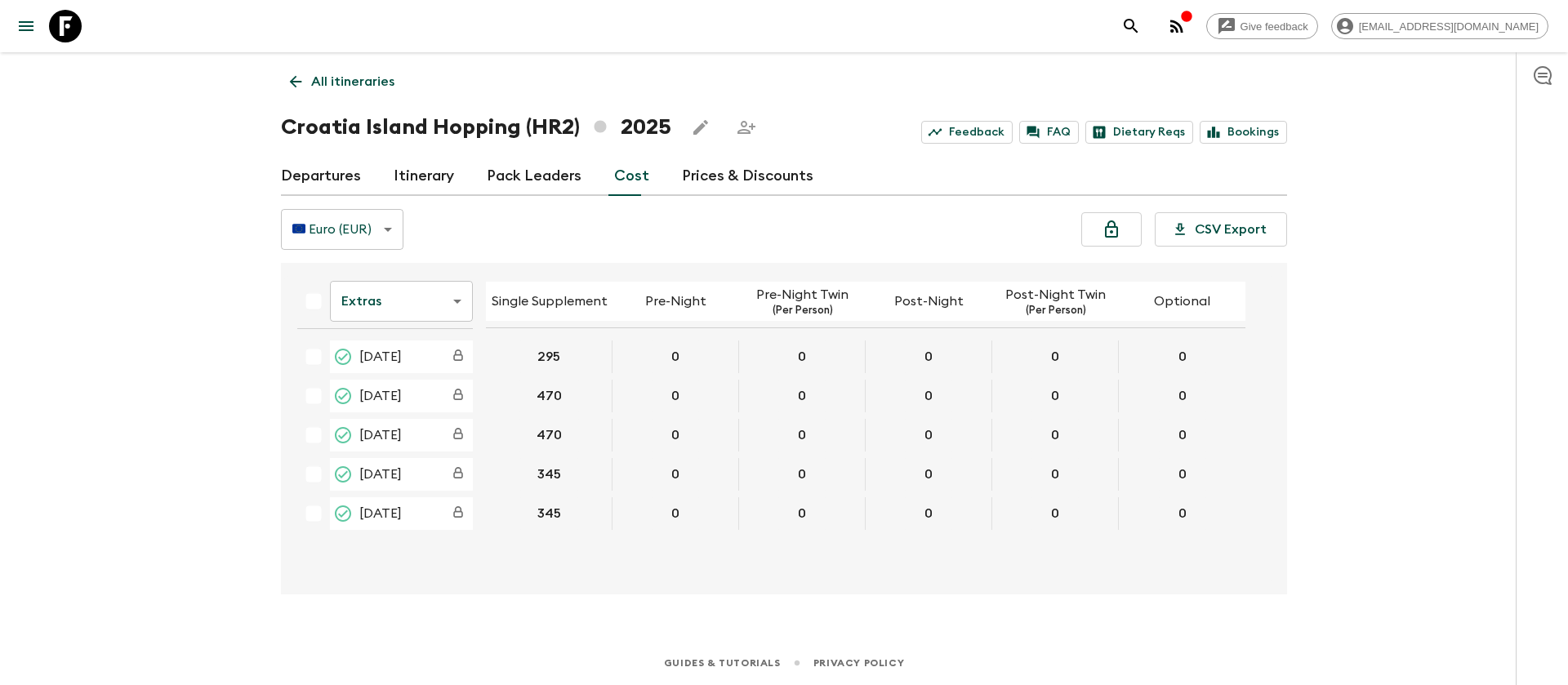
click at [427, 291] on body "Give feedback [EMAIL_ADDRESS][DOMAIN_NAME] All itineraries [GEOGRAPHIC_DATA] Is…" at bounding box center [784, 342] width 1568 height 685
click at [415, 350] on li "Passengers" at bounding box center [402, 341] width 143 height 26
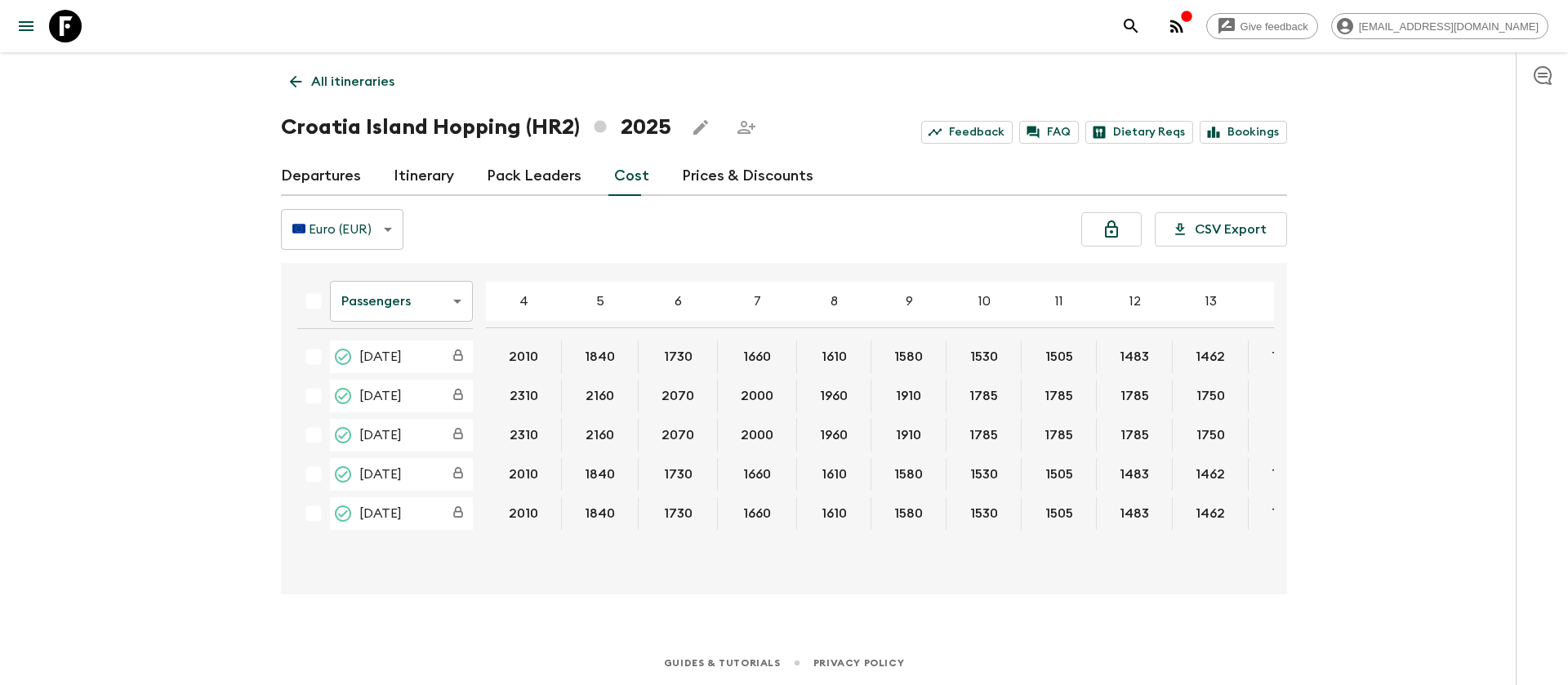
scroll to position [0, 308]
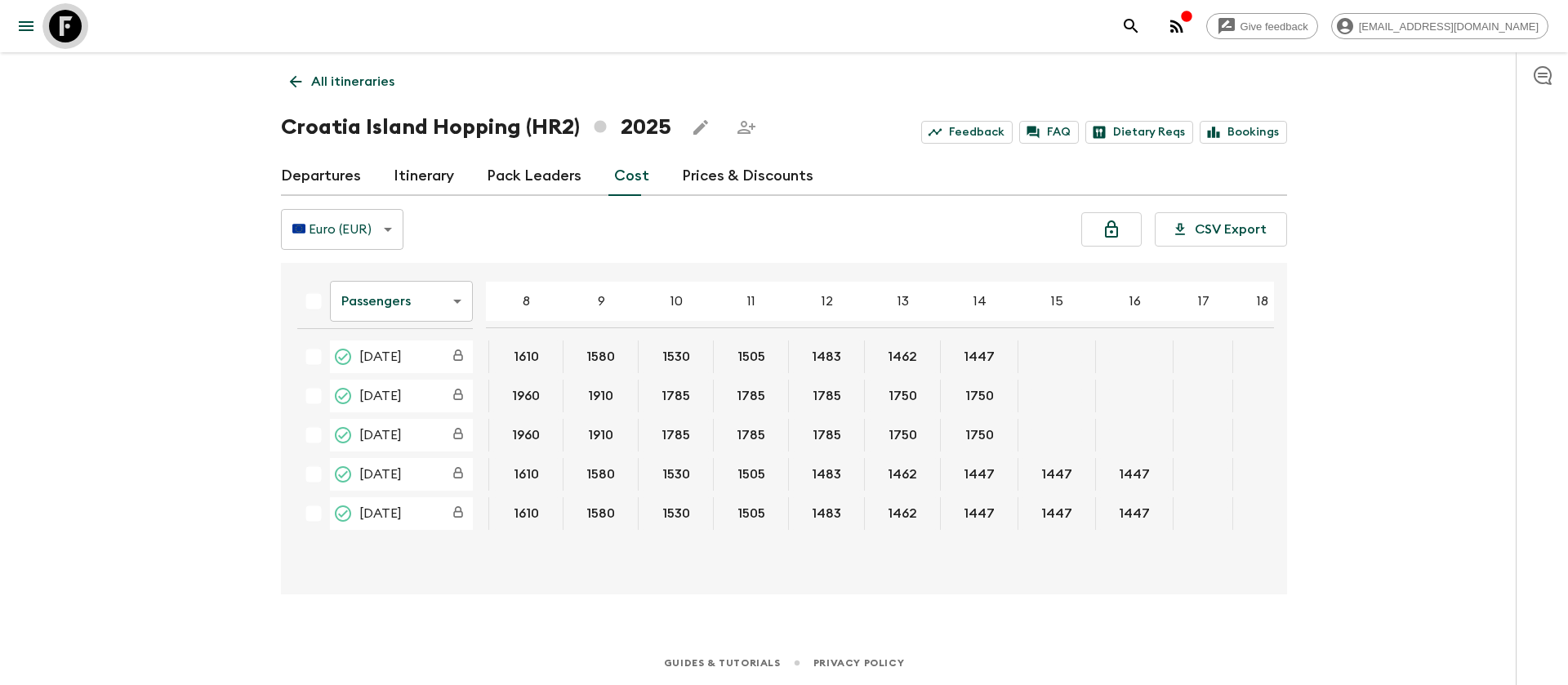
drag, startPoint x: 67, startPoint y: 25, endPoint x: 78, endPoint y: 34, distance: 14.2
click at [67, 26] on icon at bounding box center [65, 26] width 33 height 33
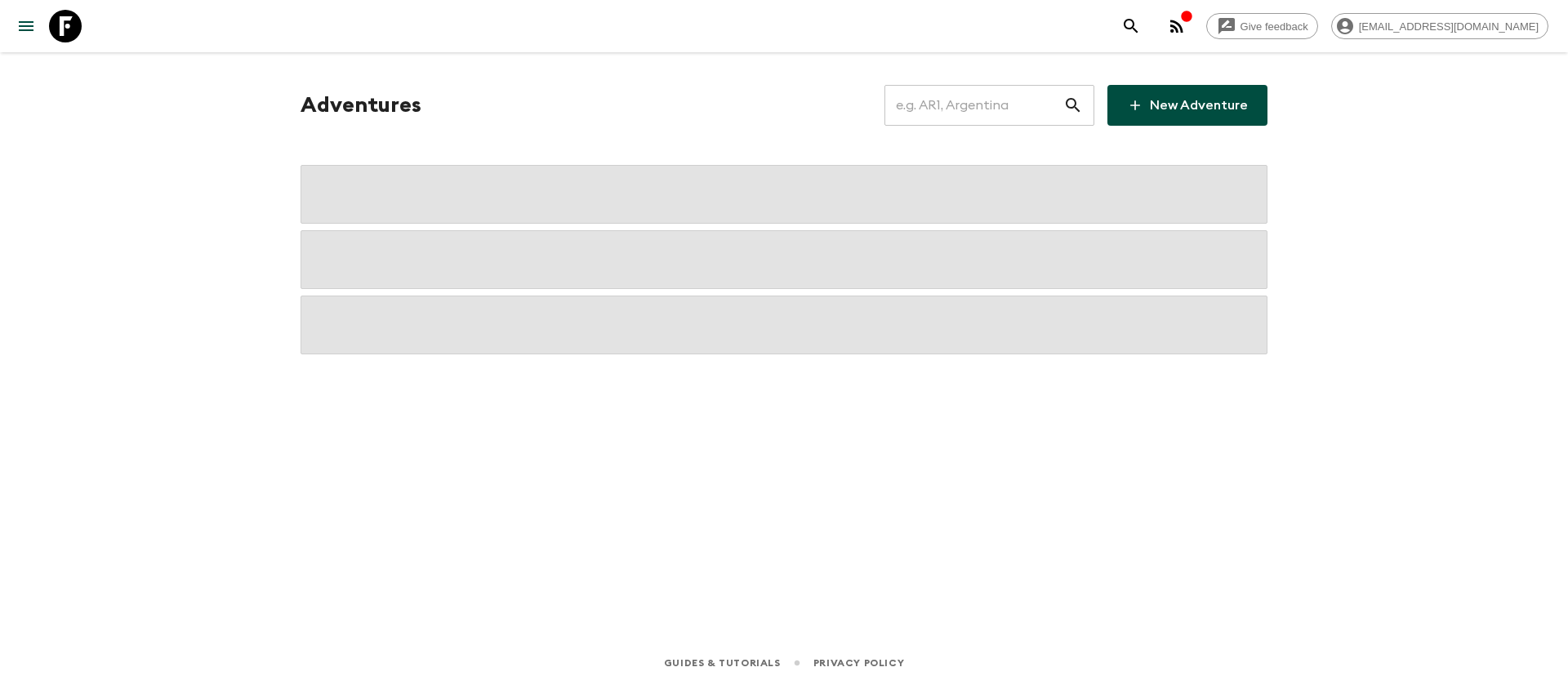
click at [930, 119] on input "text" at bounding box center [973, 105] width 179 height 45
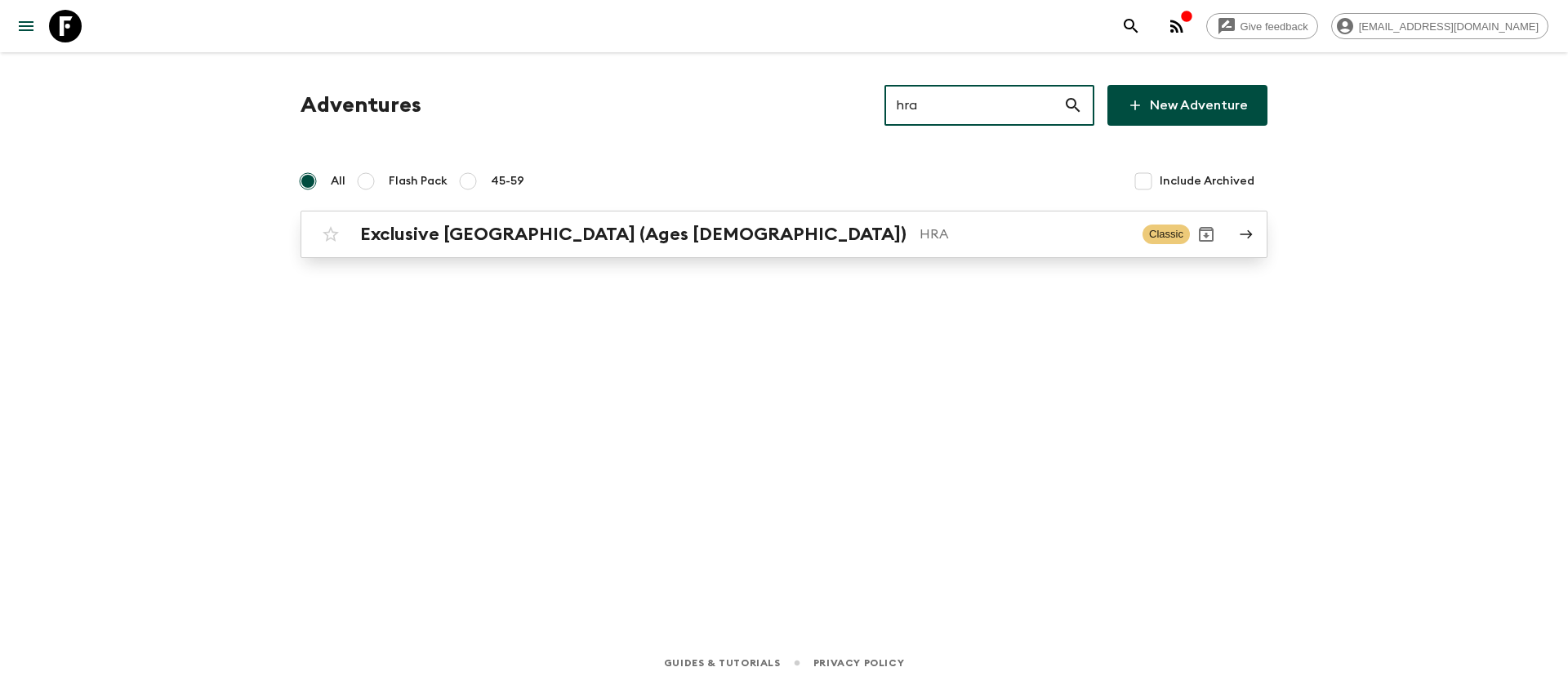
type input "hra"
click at [623, 227] on div "Exclusive Croatia (Ages [DEMOGRAPHIC_DATA]) HRA" at bounding box center [744, 234] width 769 height 21
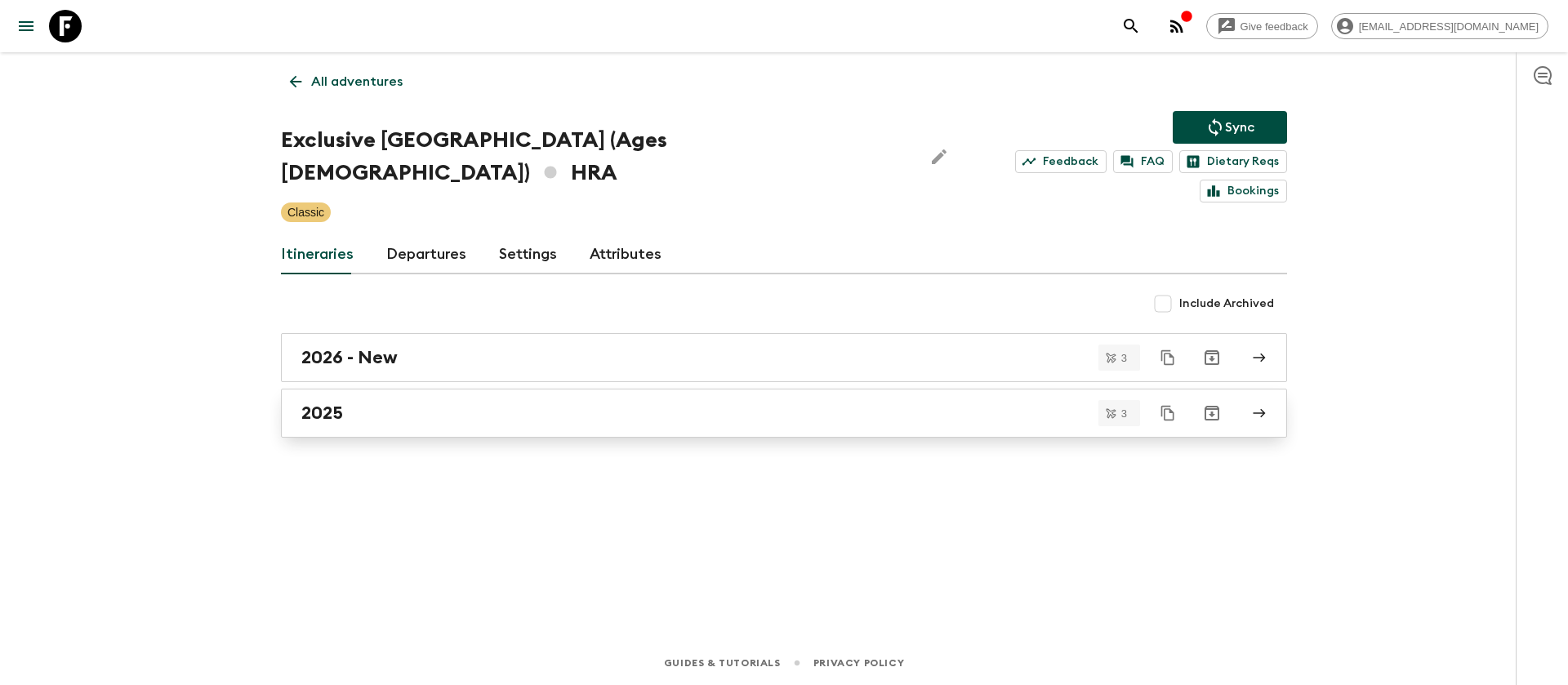
click at [308, 403] on h2 "2025" at bounding box center [322, 413] width 41 height 21
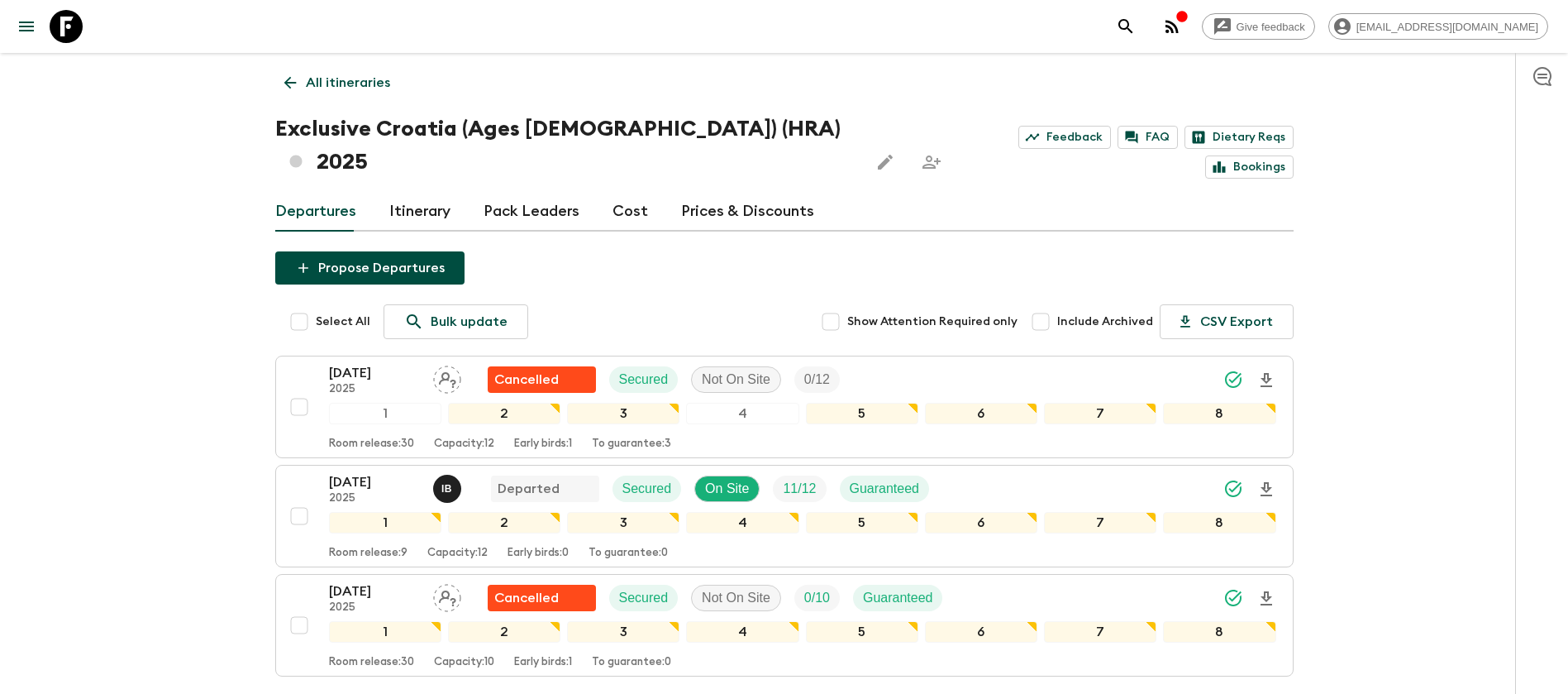
click at [171, 330] on div "Give feedback [EMAIL_ADDRESS][DOMAIN_NAME] All itineraries Exclusive [GEOGRAPHI…" at bounding box center [784, 413] width 1568 height 827
click at [374, 472] on p "[DATE]" at bounding box center [375, 481] width 91 height 20
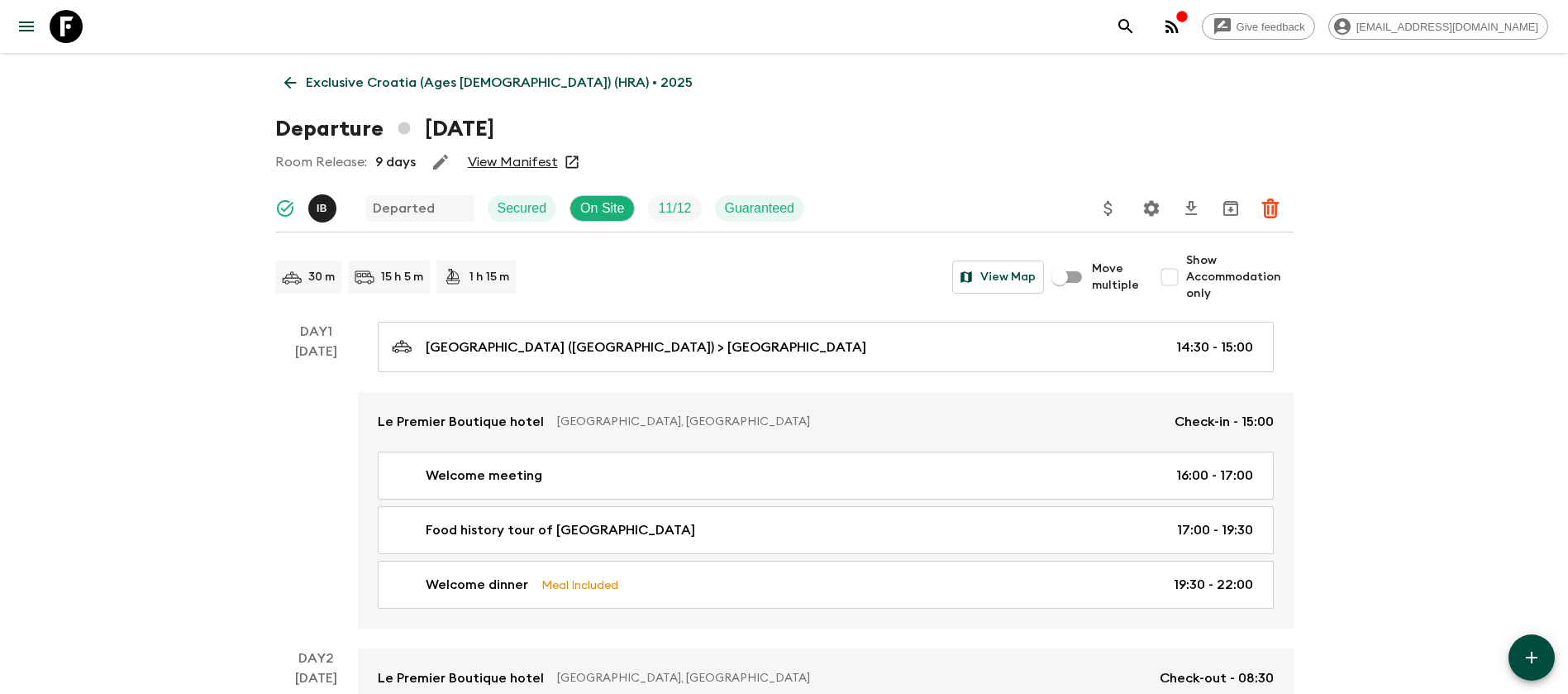
click at [526, 159] on link "View Manifest" at bounding box center [513, 161] width 90 height 16
click at [287, 77] on icon at bounding box center [289, 82] width 18 height 18
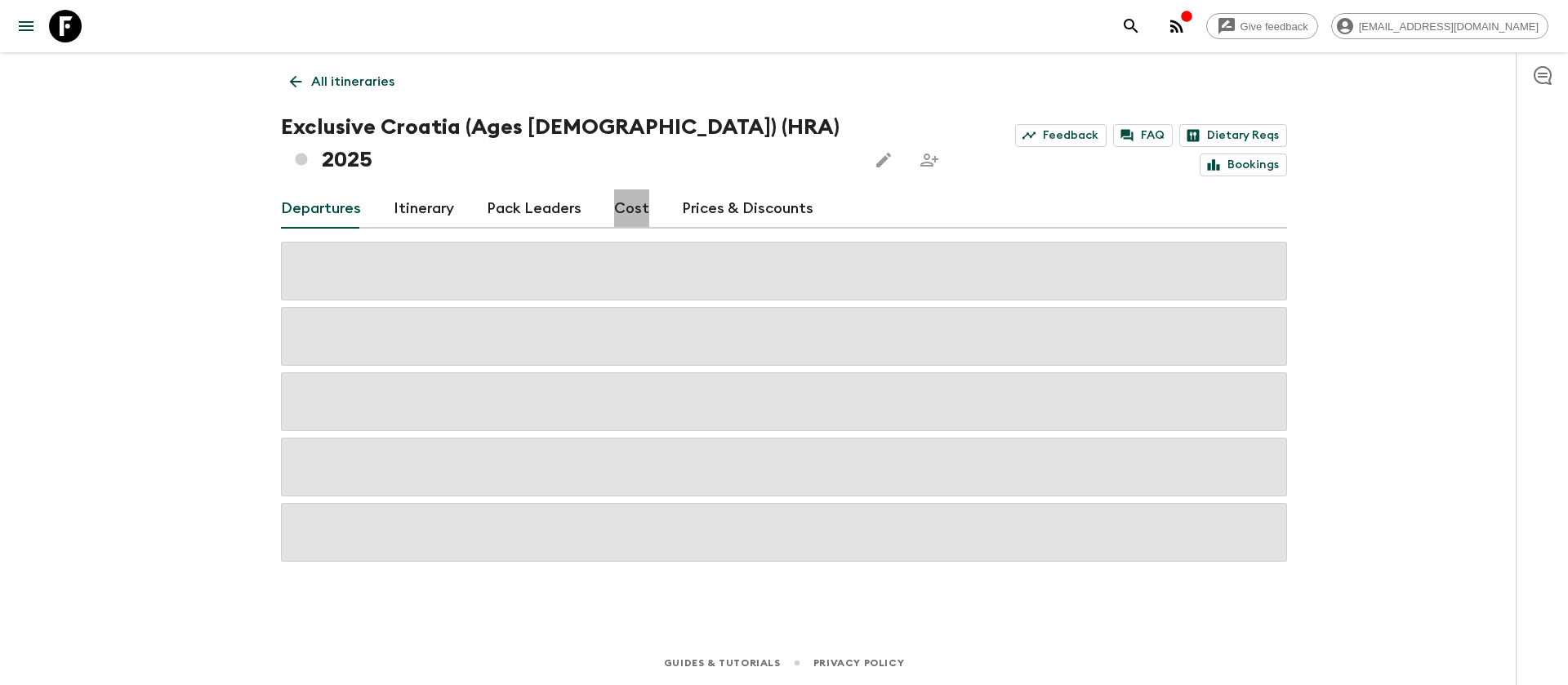
click at [625, 190] on link "Cost" at bounding box center [632, 209] width 35 height 40
